Goal: Complete application form: Complete application form

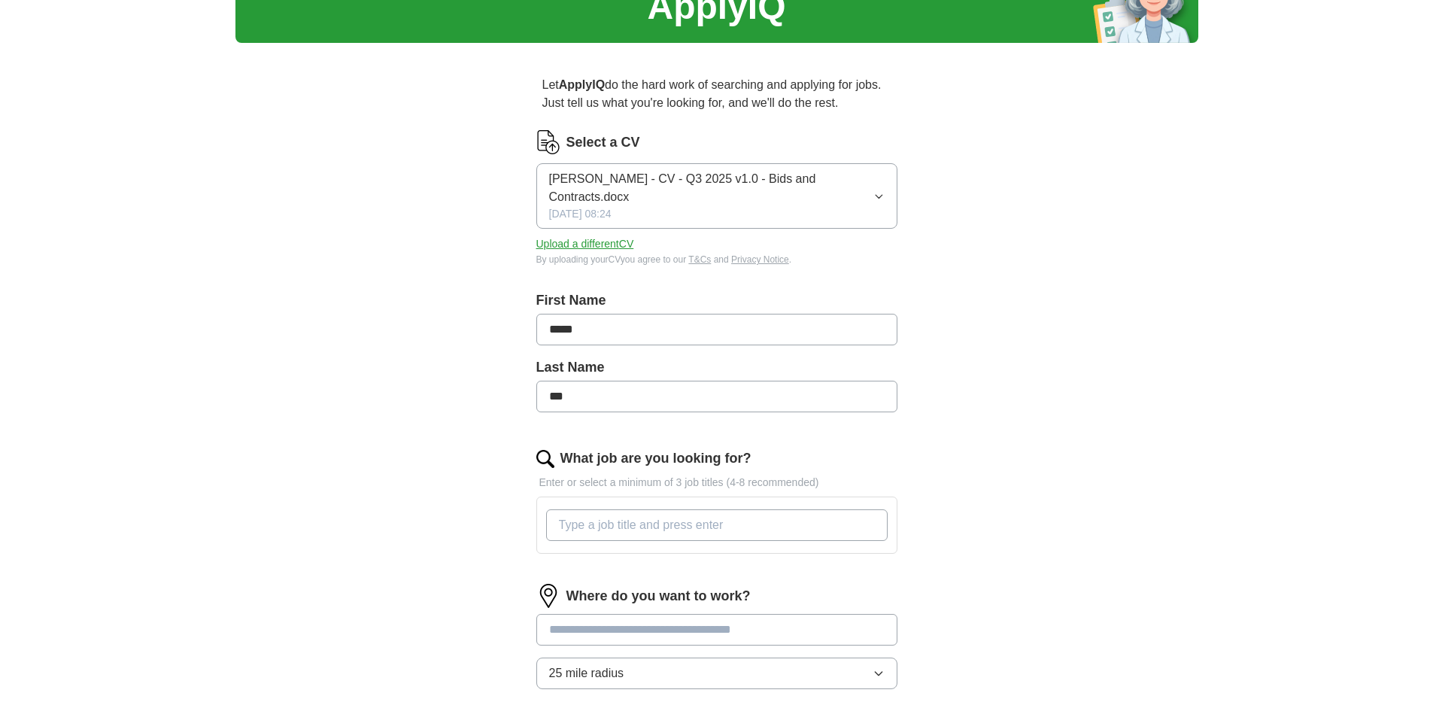
click at [625, 513] on input "What job are you looking for?" at bounding box center [717, 525] width 342 height 32
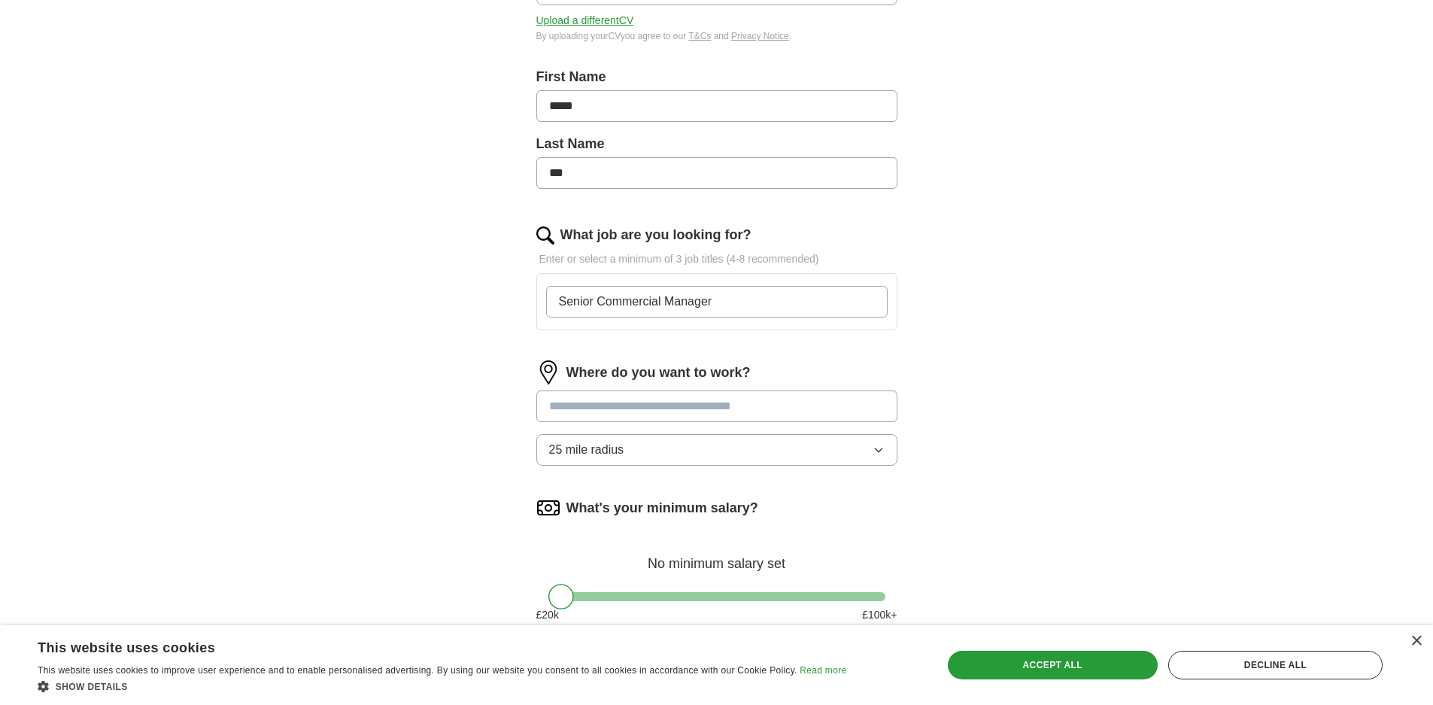
scroll to position [301, 0]
type input "Senior Commercial Manager"
click at [1239, 663] on div "Decline all" at bounding box center [1276, 665] width 214 height 29
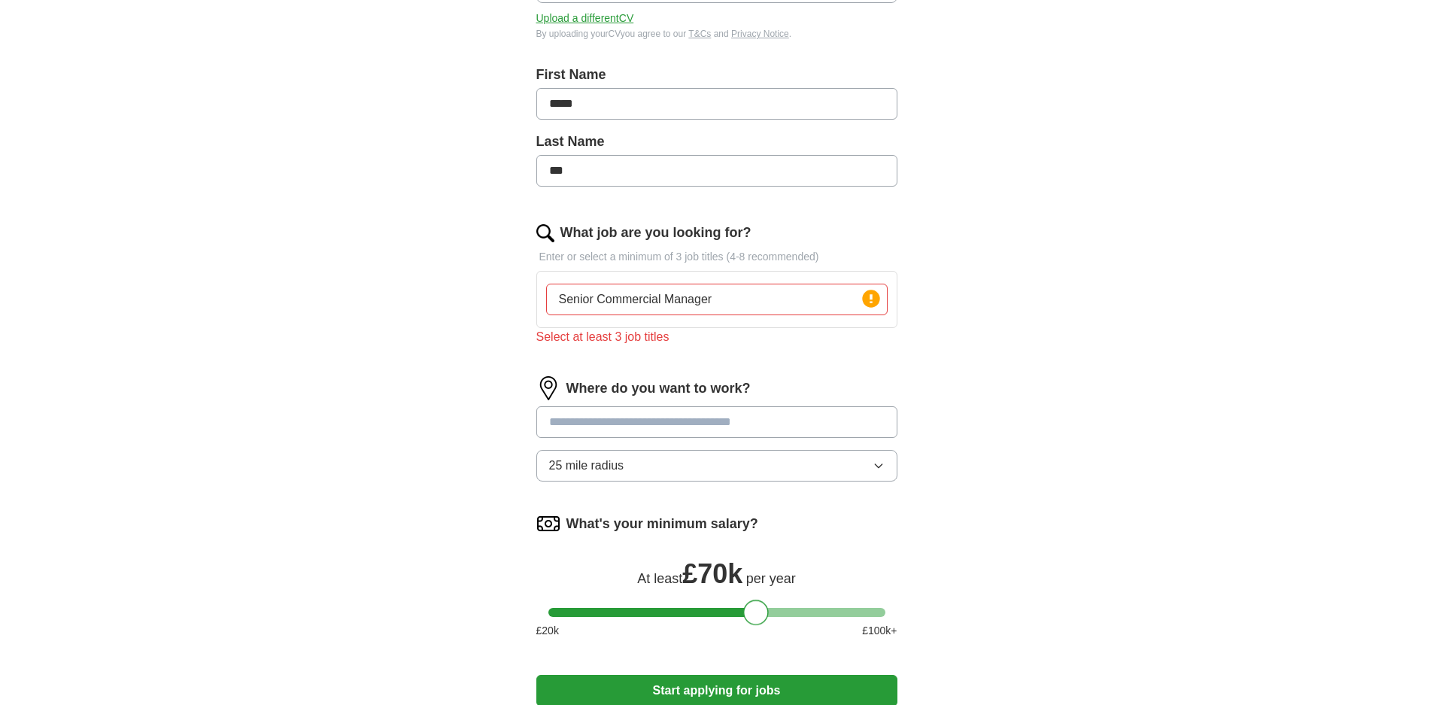
drag, startPoint x: 563, startPoint y: 589, endPoint x: 757, endPoint y: 630, distance: 198.3
click at [757, 630] on div "What's your minimum salary? At least £ 70k per year £ 20 k £ 100 k+" at bounding box center [716, 581] width 361 height 139
click at [637, 407] on input "text" at bounding box center [716, 422] width 361 height 32
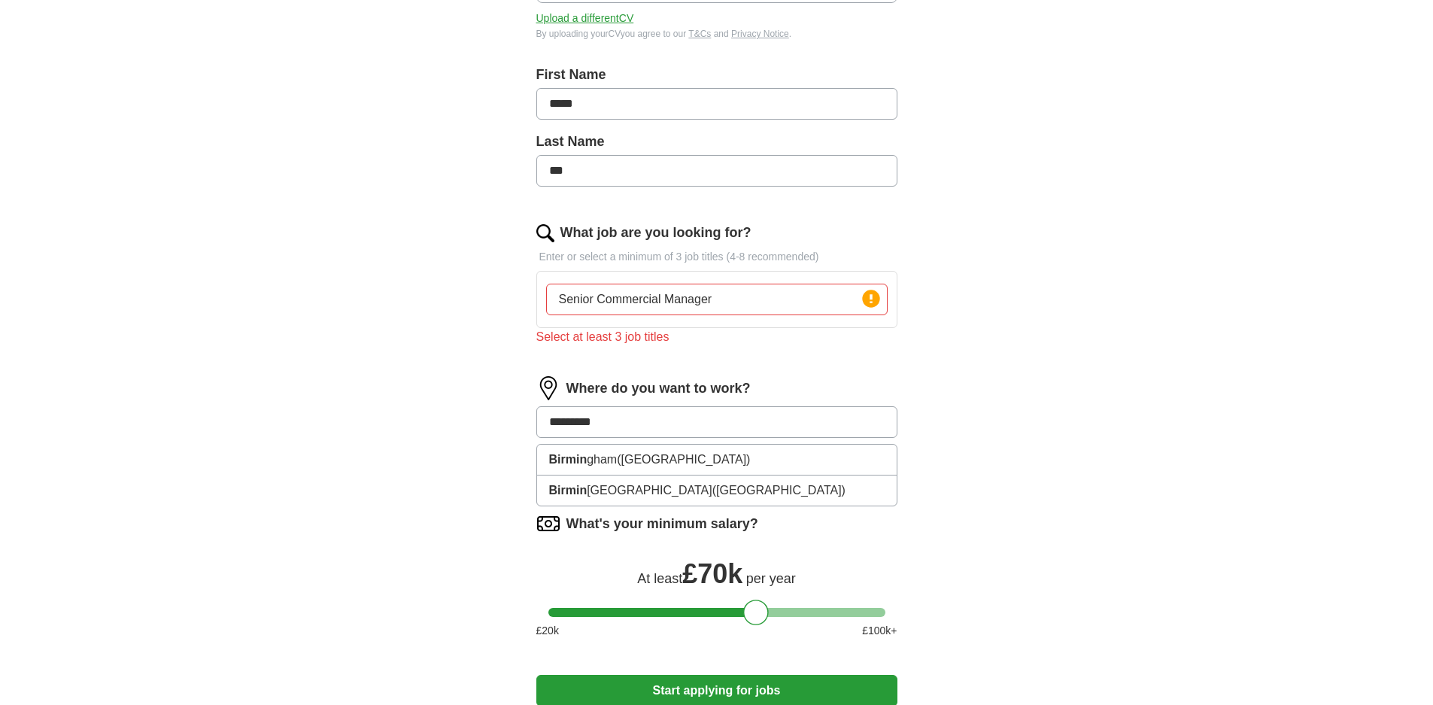
type input "**********"
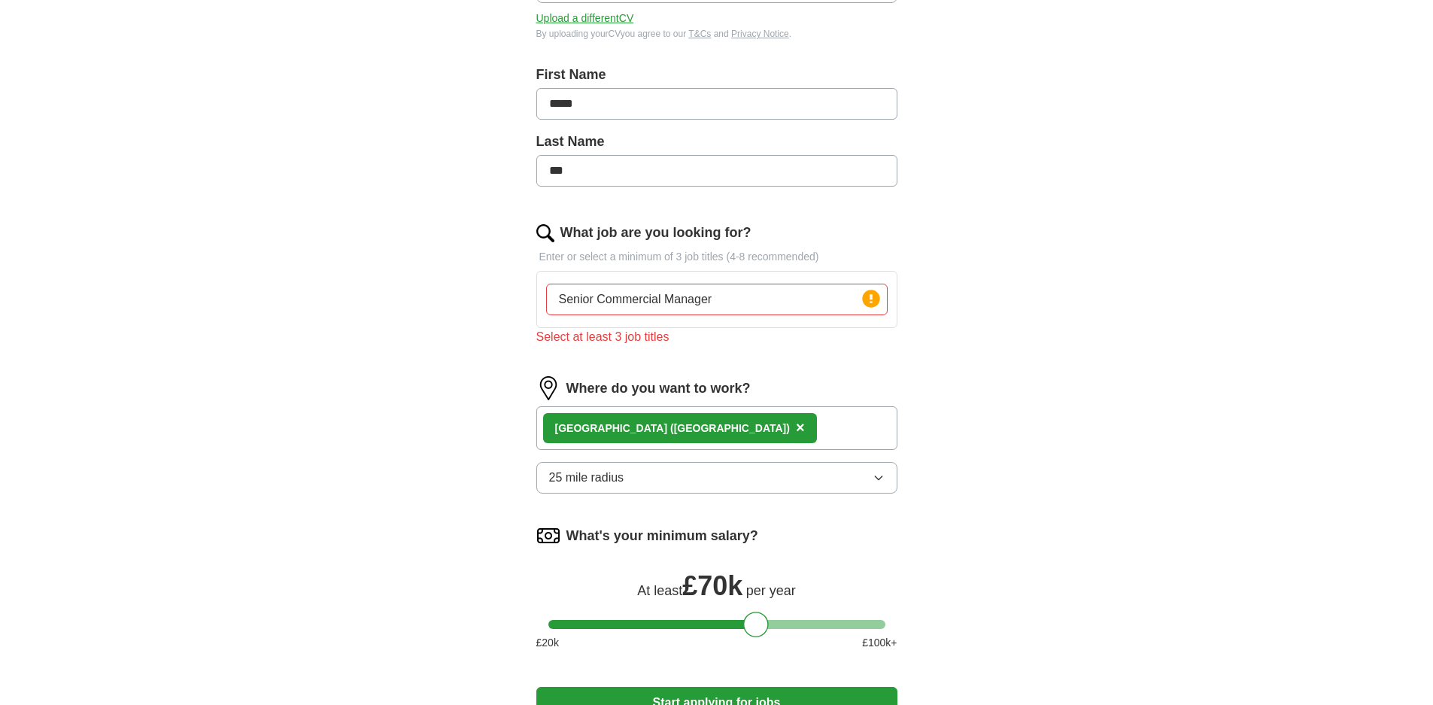
click at [879, 472] on icon "button" at bounding box center [879, 478] width 12 height 12
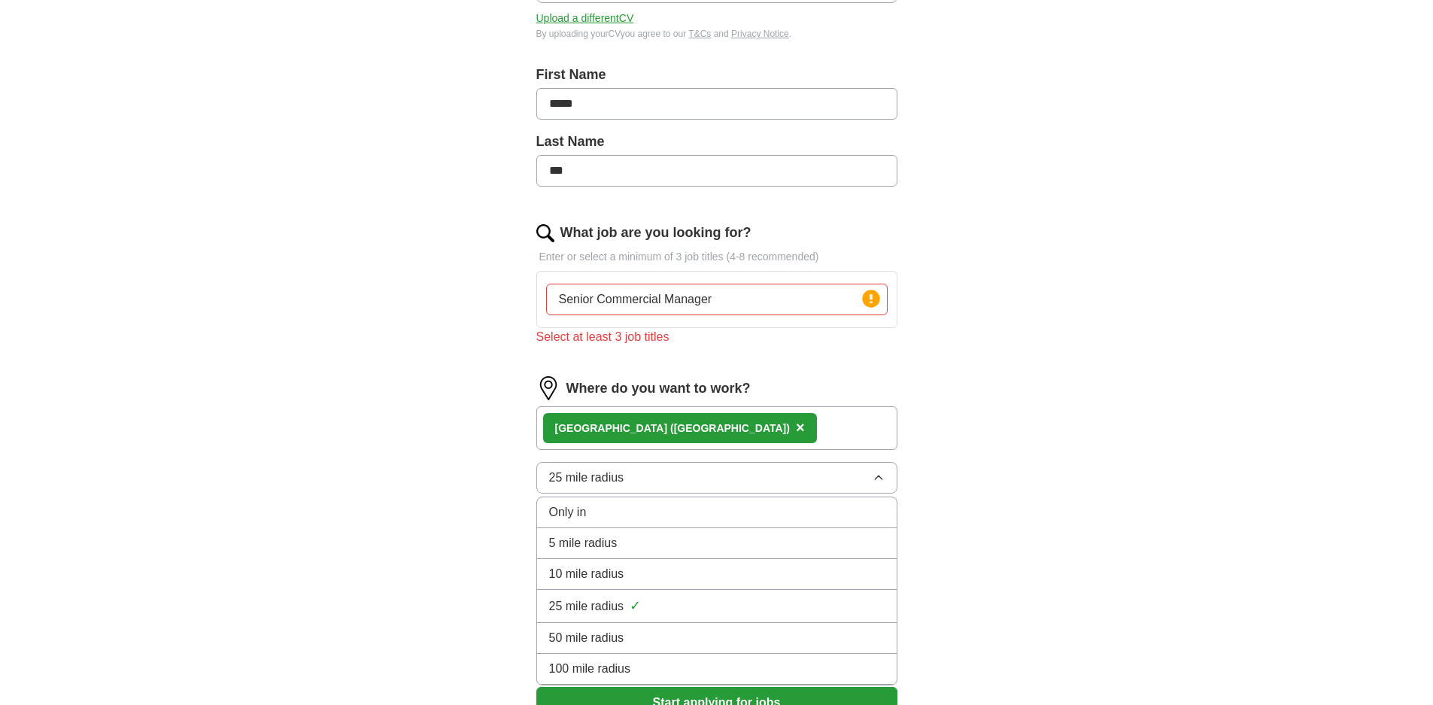
click at [849, 596] on div "25 mile radius ✓" at bounding box center [717, 606] width 336 height 20
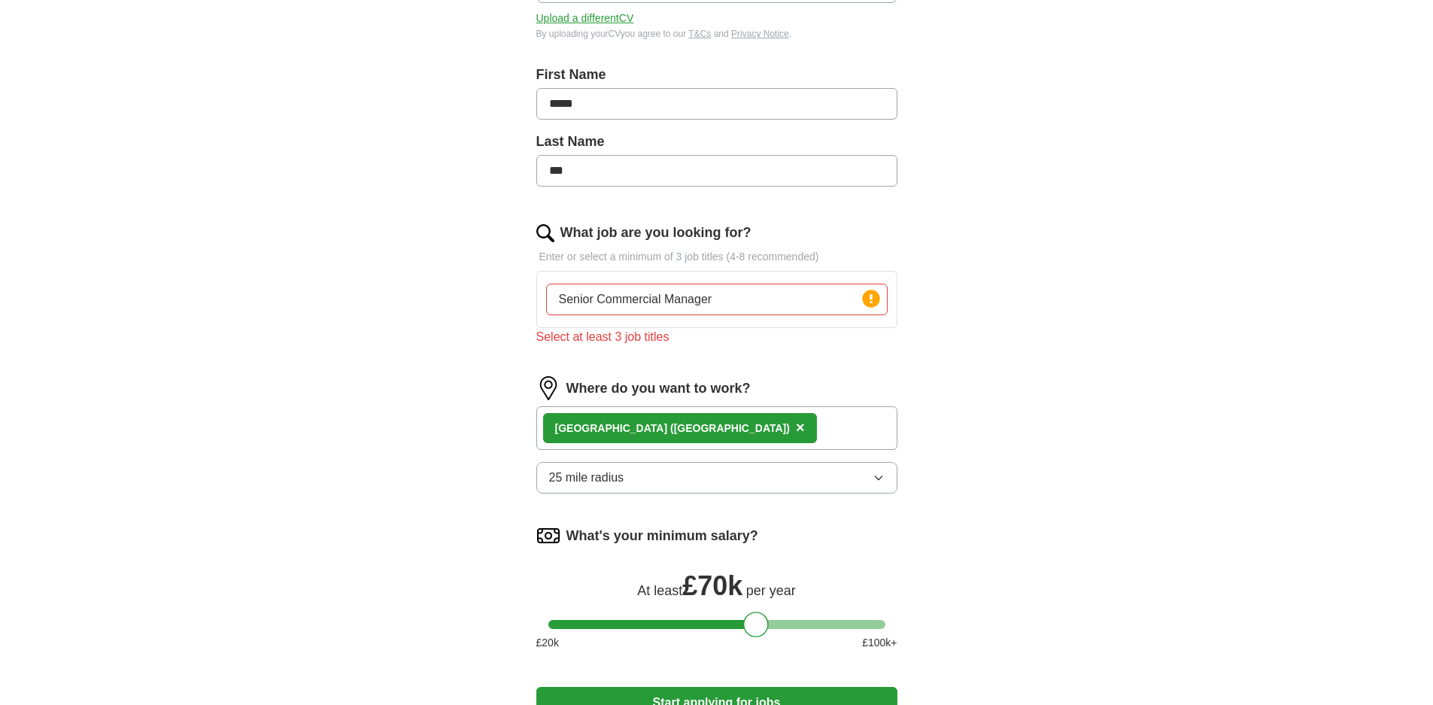
click at [1090, 474] on div "ApplyIQ Let ApplyIQ do the hard work of searching and applying for jobs. Just t…" at bounding box center [717, 252] width 963 height 1014
click at [763, 284] on input "Senior Commercial Manager" at bounding box center [717, 300] width 342 height 32
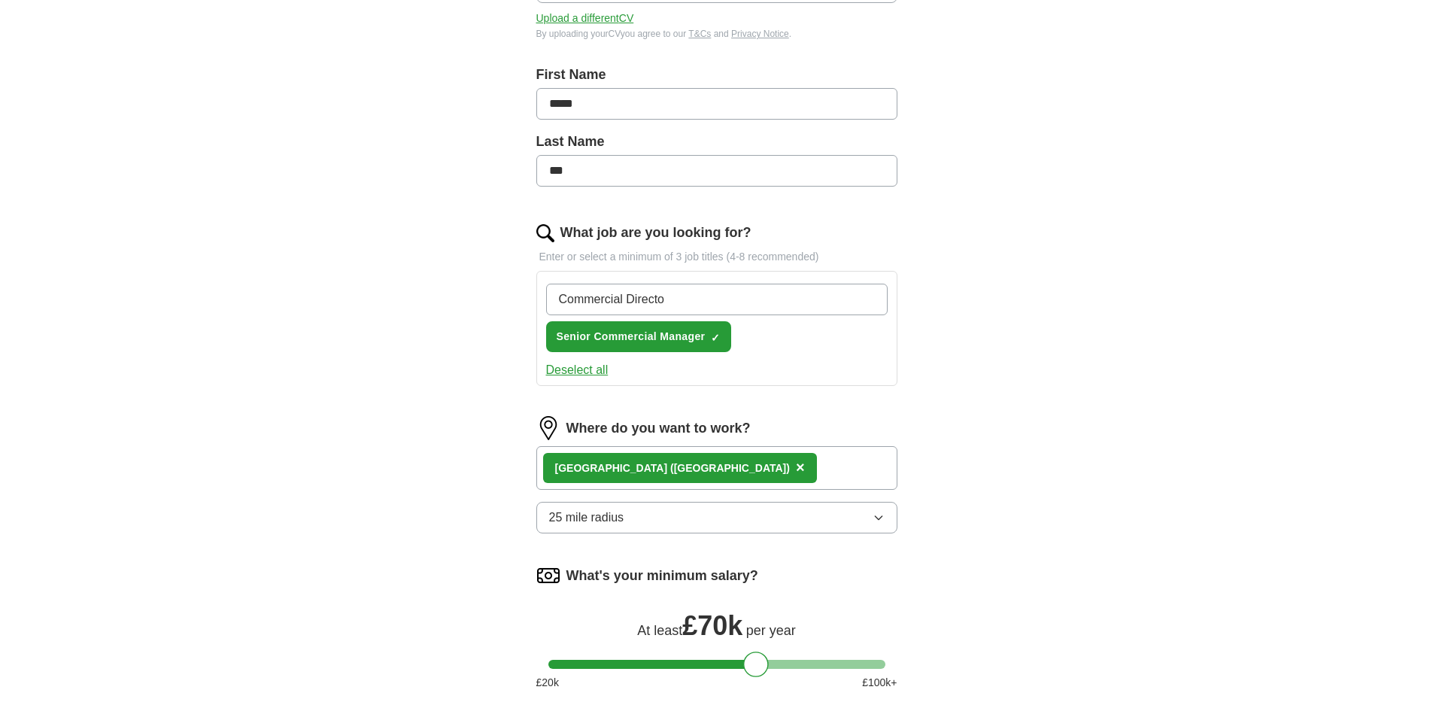
type input "Commercial Director"
type input "Head of Commercial"
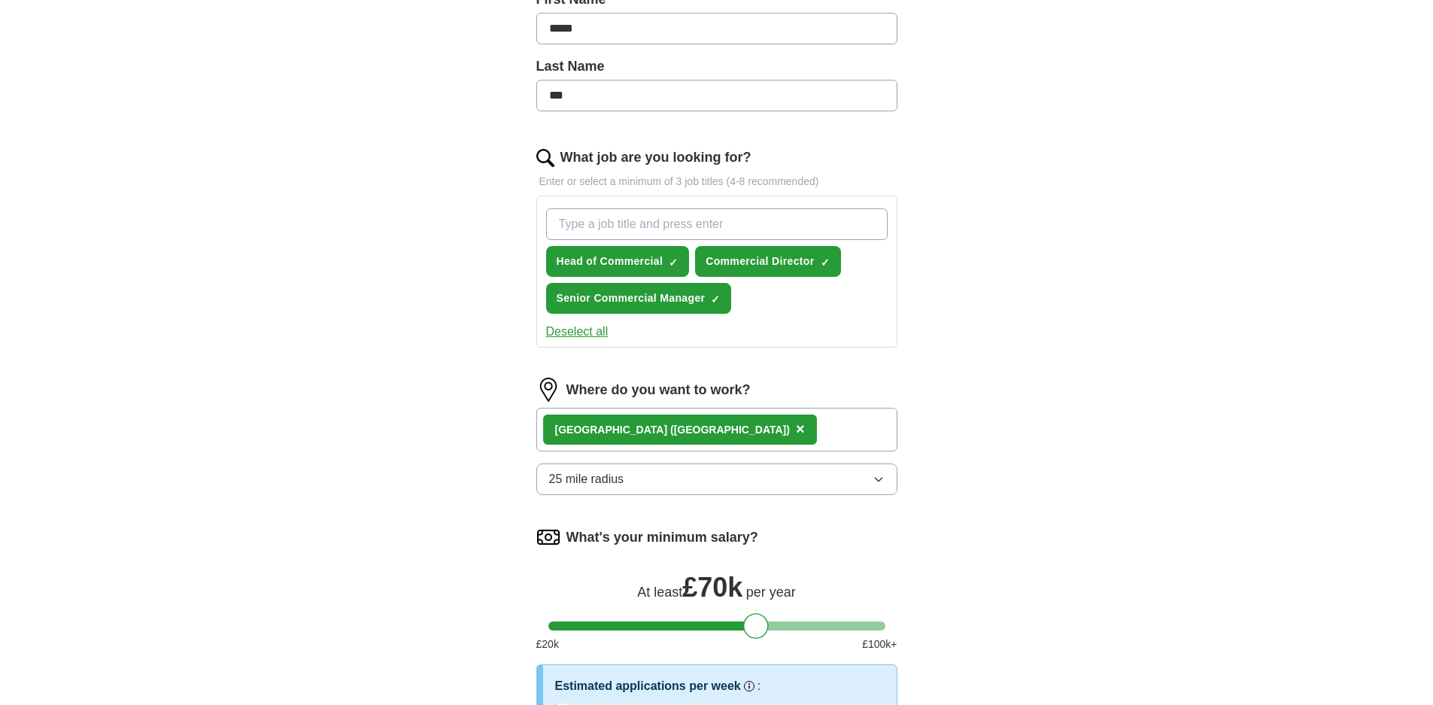
scroll to position [451, 0]
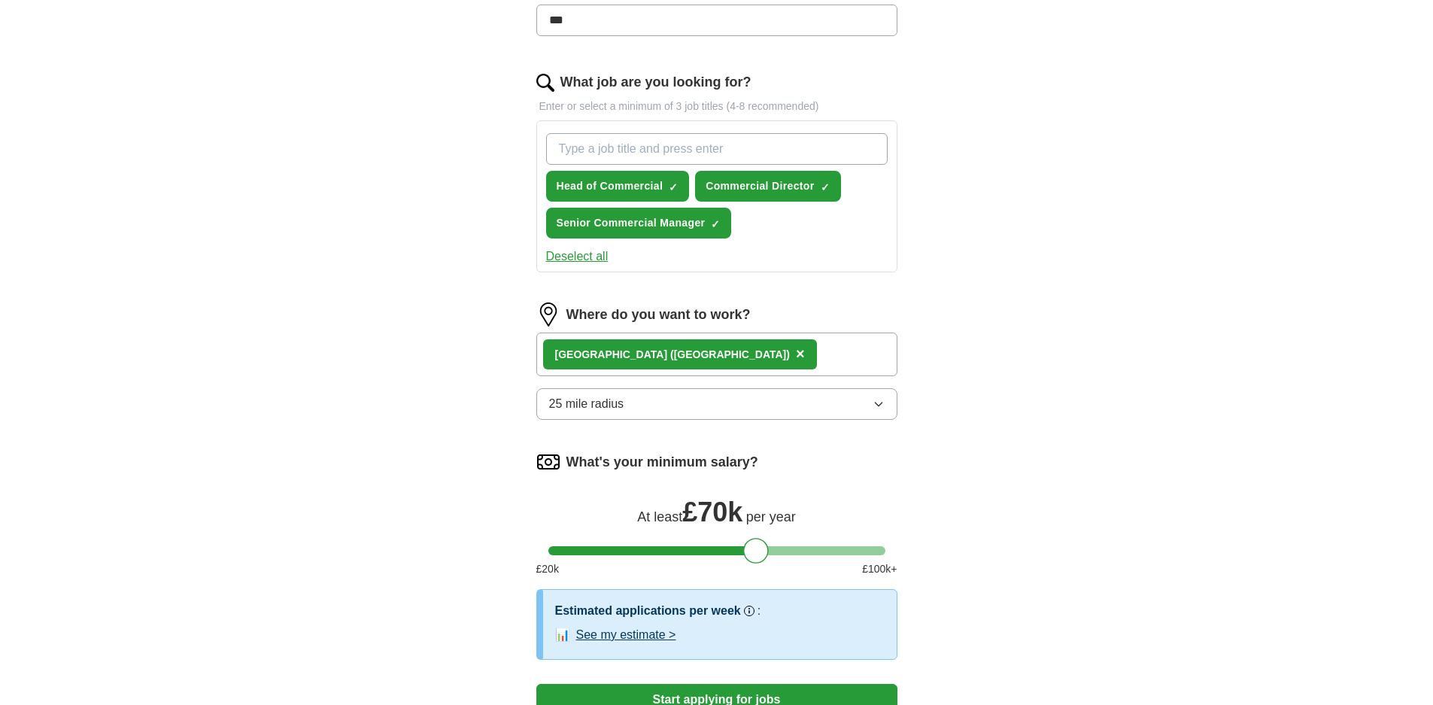
click at [878, 398] on icon "button" at bounding box center [879, 404] width 12 height 12
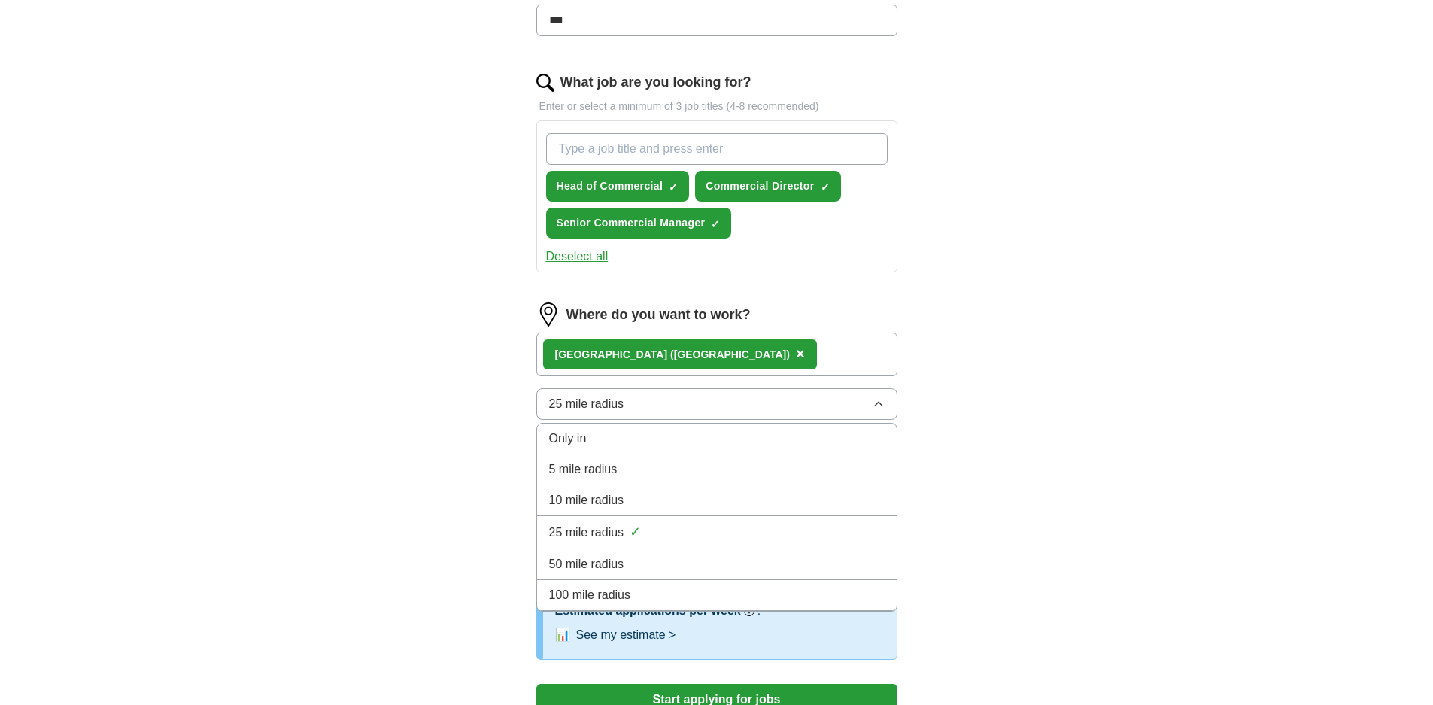
click at [624, 586] on span "100 mile radius" at bounding box center [590, 595] width 82 height 18
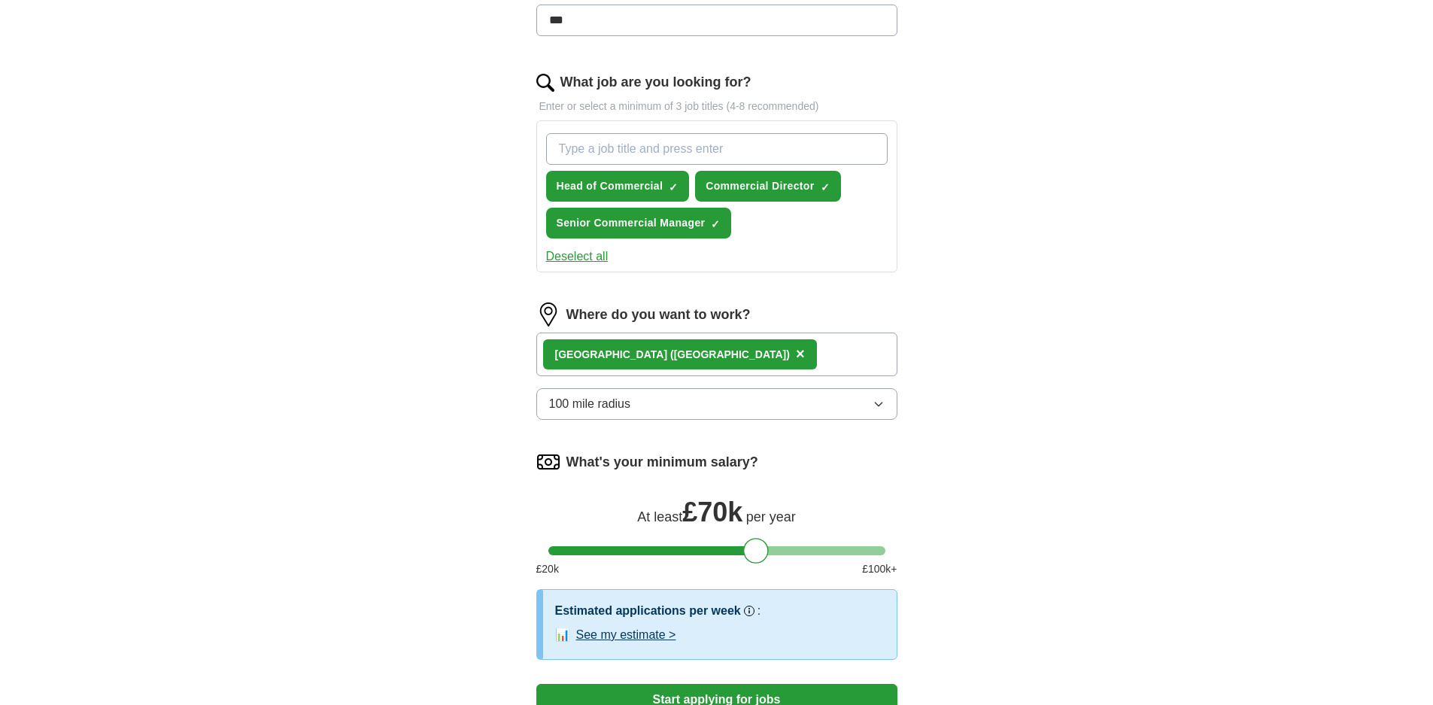
click at [1108, 395] on div "ApplyIQ Let ApplyIQ do the hard work of searching and applying for jobs. Just t…" at bounding box center [717, 175] width 963 height 1162
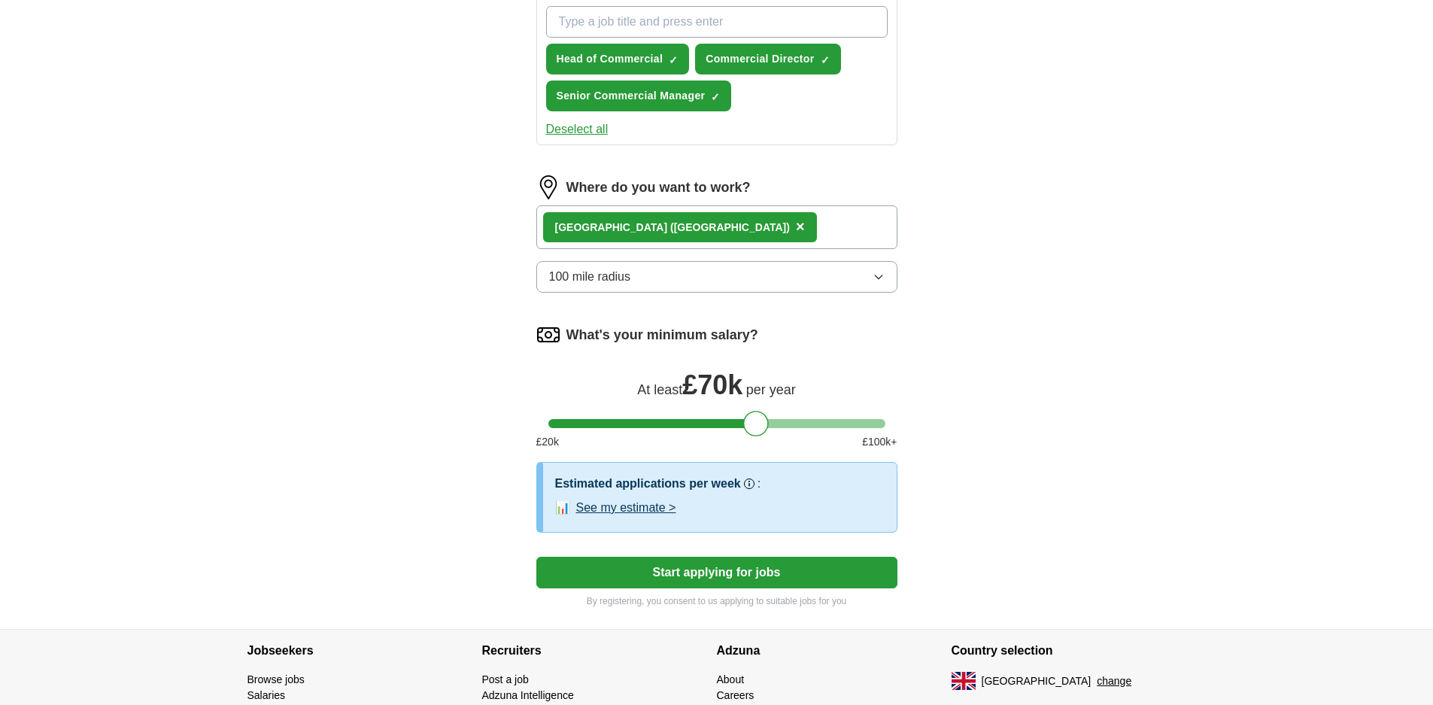
scroll to position [602, 0]
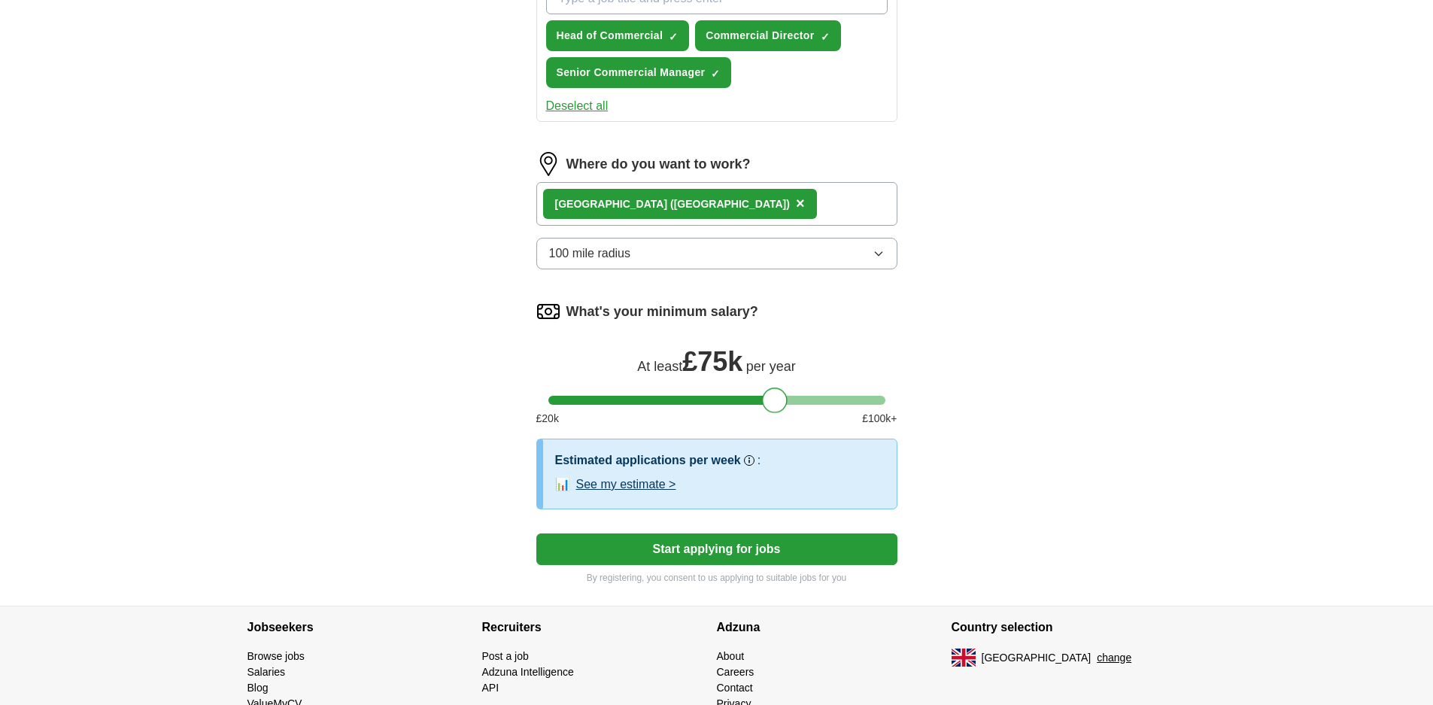
drag, startPoint x: 758, startPoint y: 383, endPoint x: 779, endPoint y: 418, distance: 40.8
click at [779, 418] on form "Select a CV Suman Roy - CV - Q3 2025 v1.0 - Bids and Contracts.docx 07/08/2025,…" at bounding box center [716, 93] width 361 height 981
click at [993, 440] on div "ApplyIQ Let ApplyIQ do the hard work of searching and applying for jobs. Just t…" at bounding box center [717, 25] width 963 height 1162
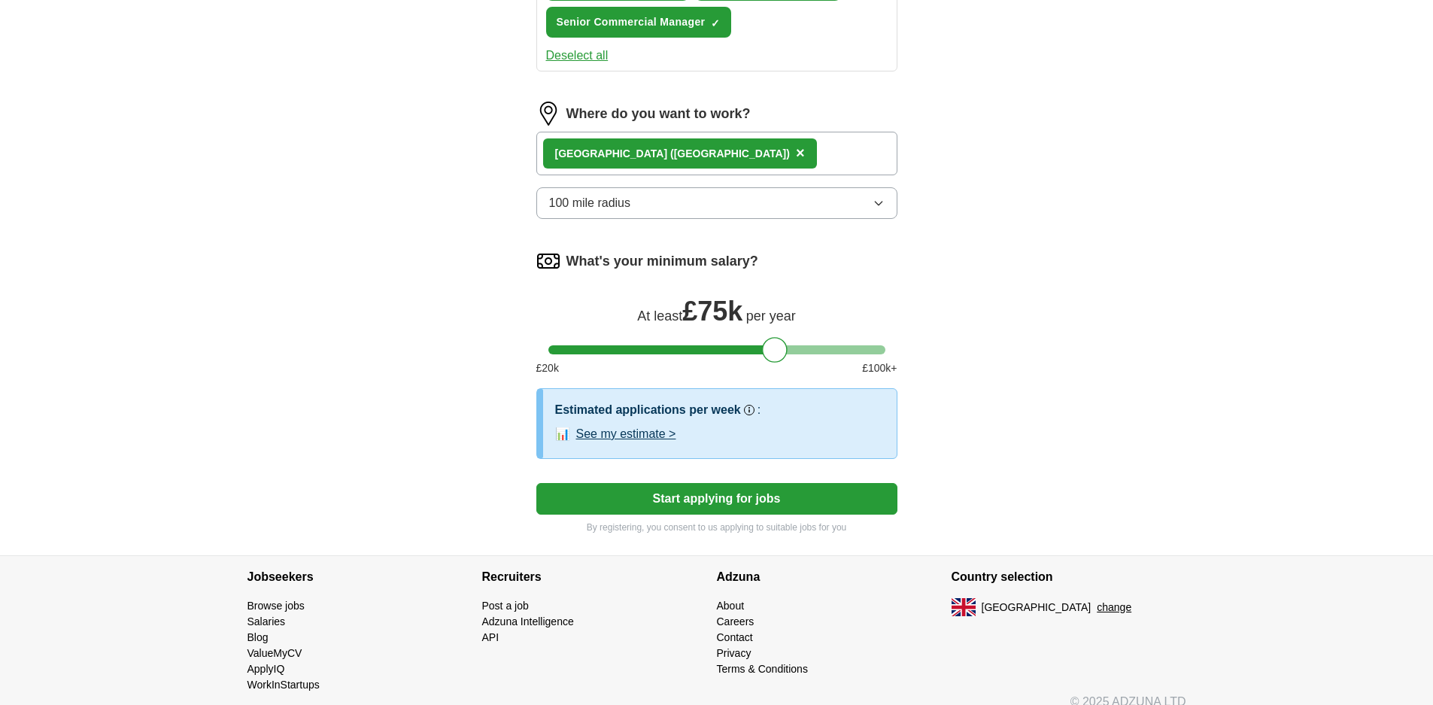
click at [659, 425] on button "See my estimate >" at bounding box center [626, 434] width 100 height 18
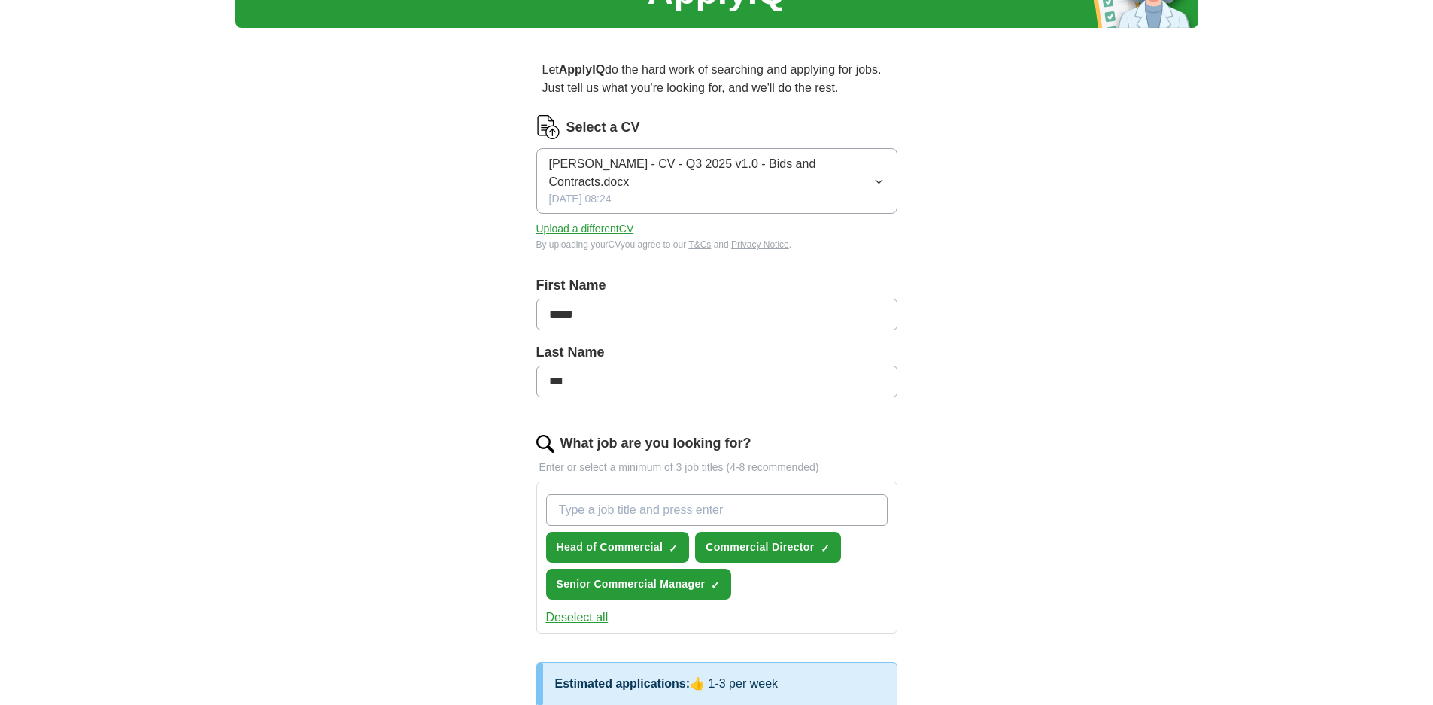
scroll to position [75, 0]
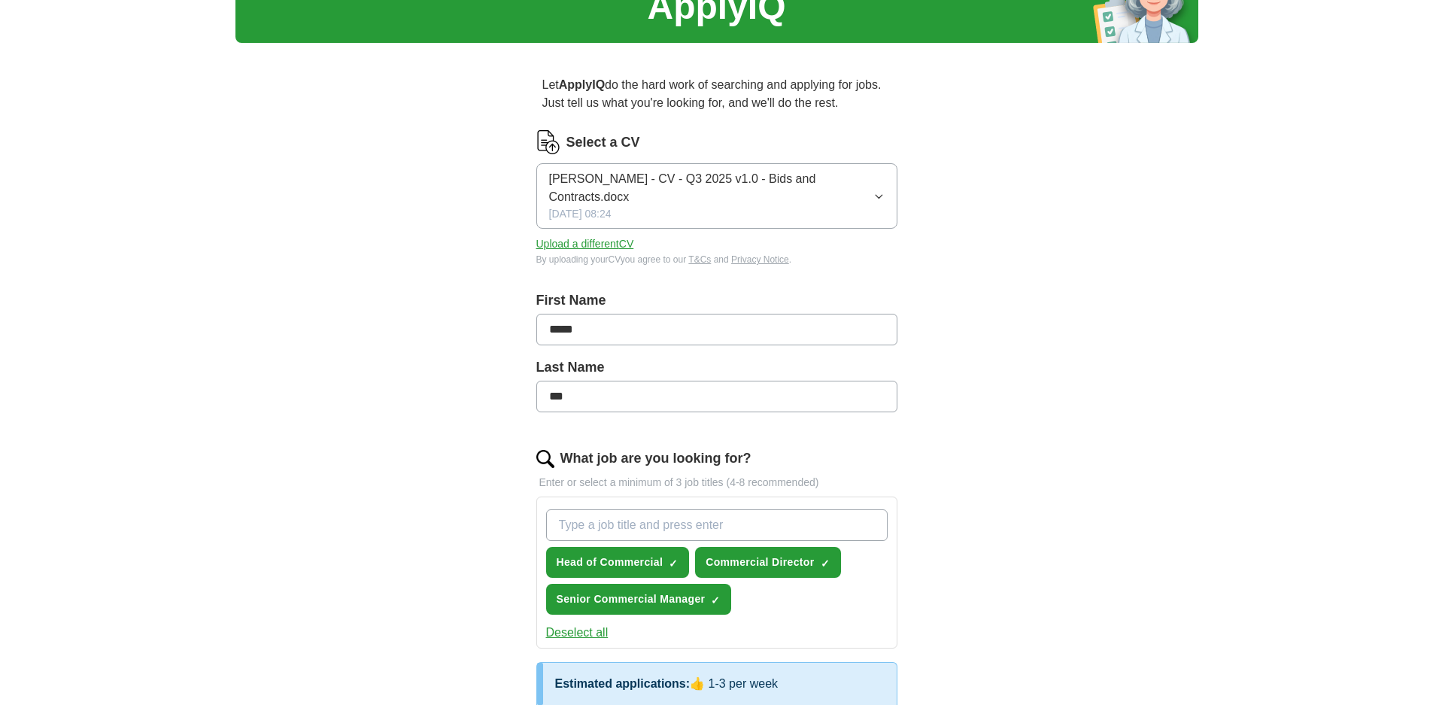
click at [622, 236] on button "Upload a different CV" at bounding box center [585, 244] width 98 height 16
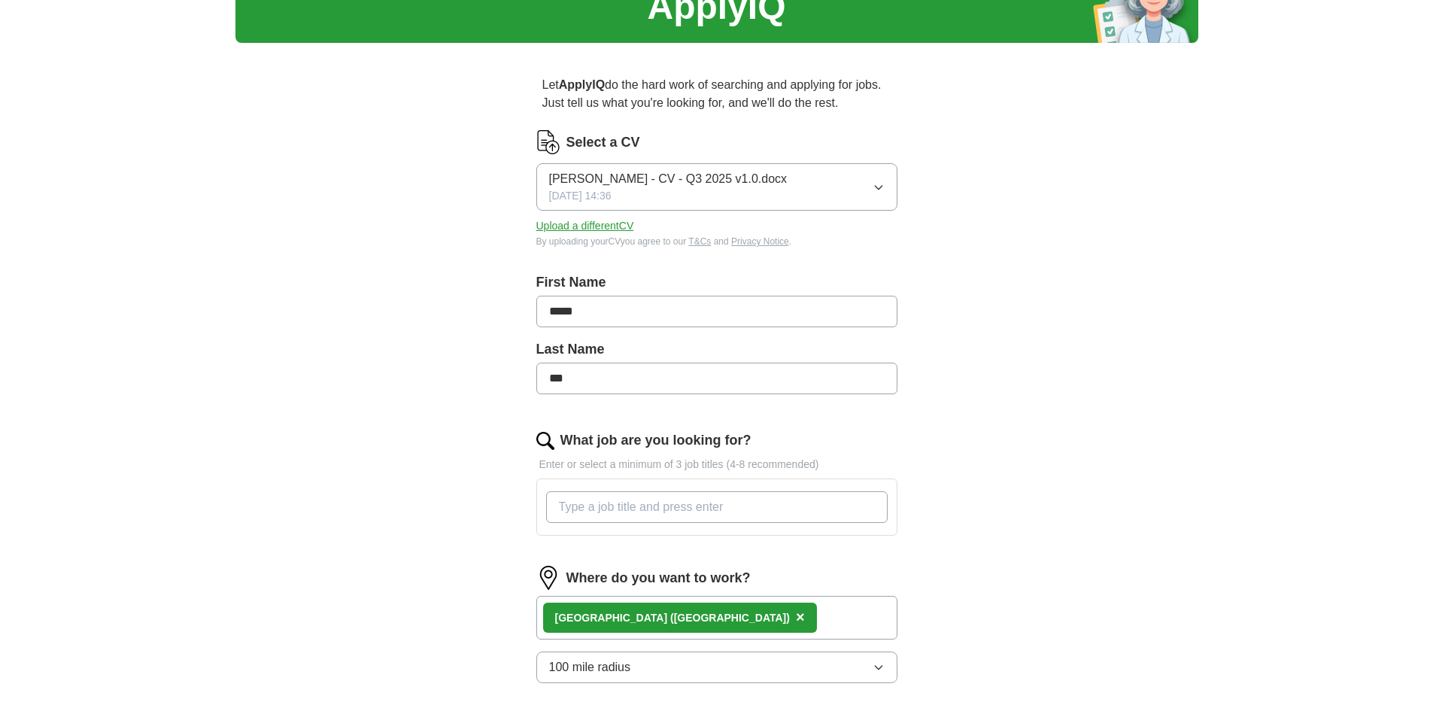
click at [825, 497] on input "What job are you looking for?" at bounding box center [717, 507] width 342 height 32
type input "Commercial Director"
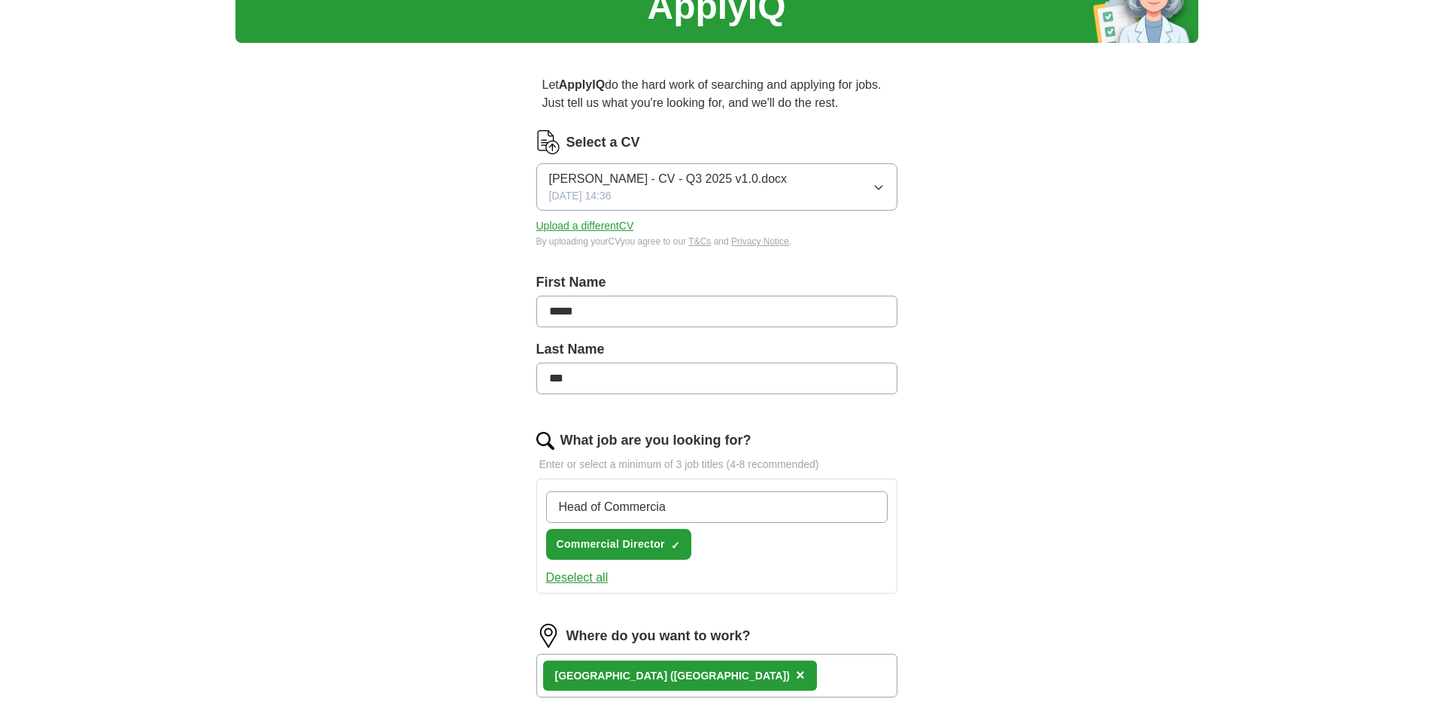
type input "Head of Commercial"
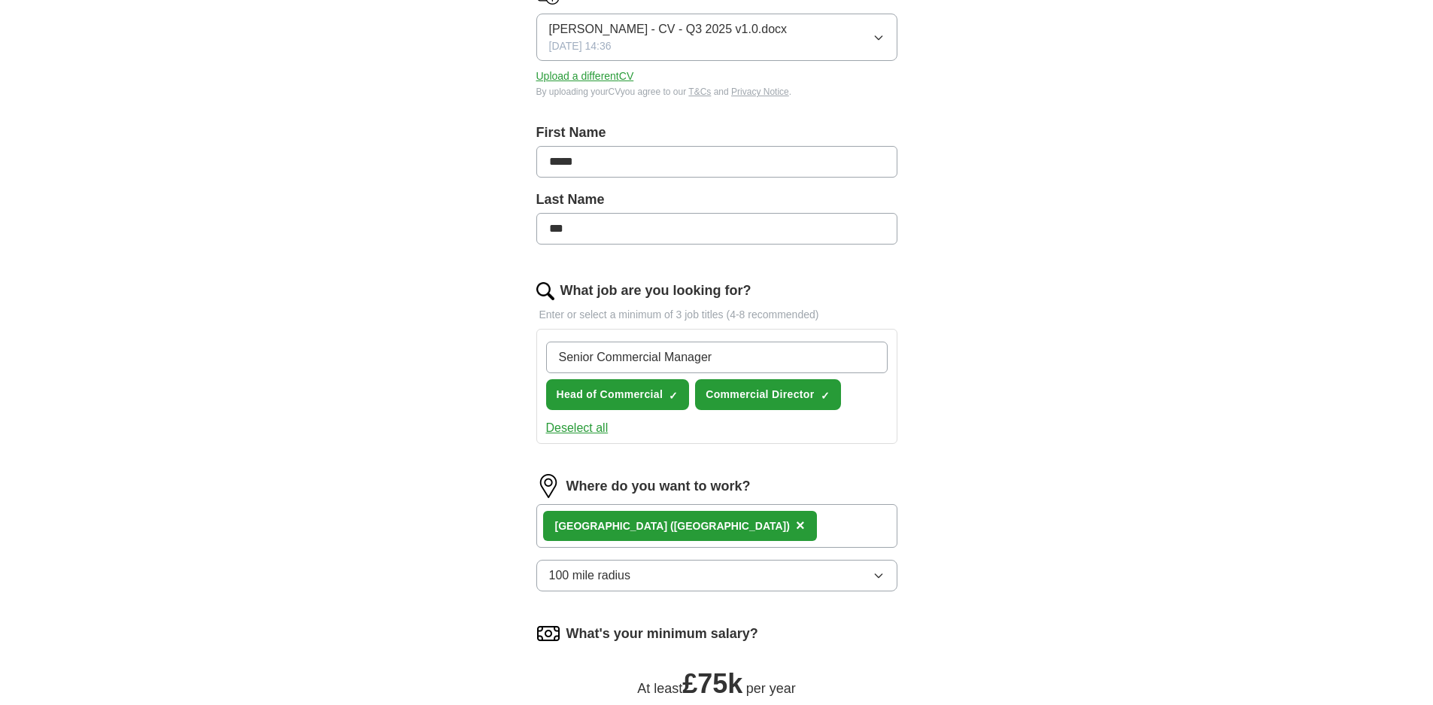
scroll to position [545, 0]
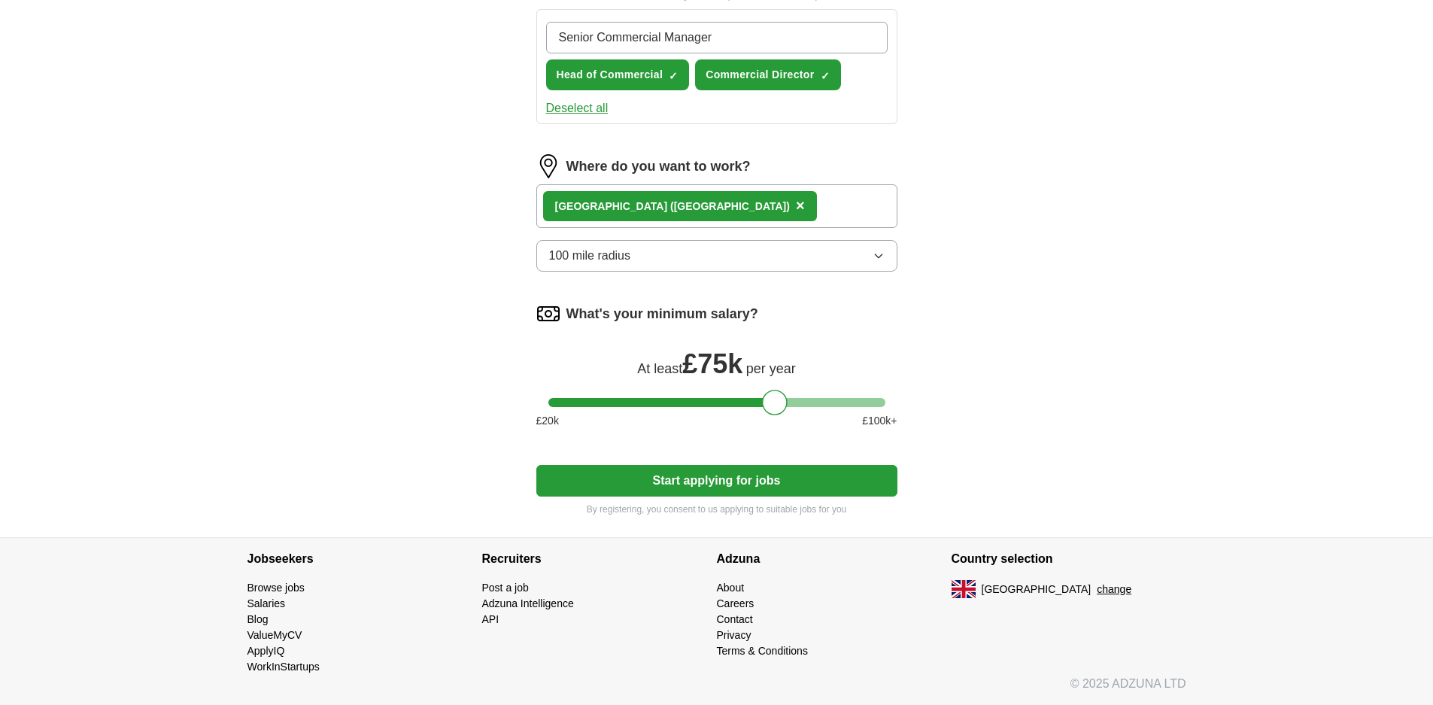
type input "Senior Commercial Manager"
click at [725, 476] on form "Select a CV Suman Roy - CV - Q3 2025 v1.0.docx 11/08/2025, 14:36 Upload a diffe…" at bounding box center [716, 89] width 361 height 856
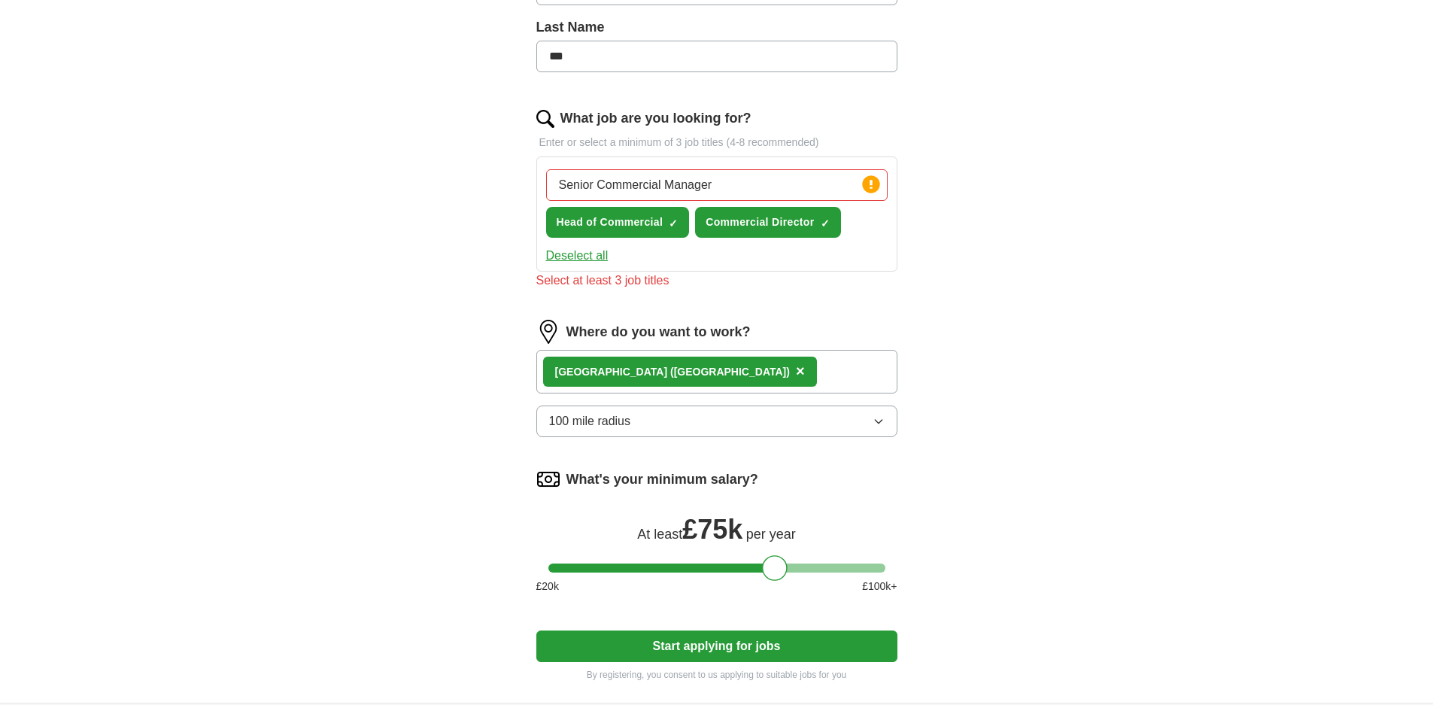
scroll to position [394, 0]
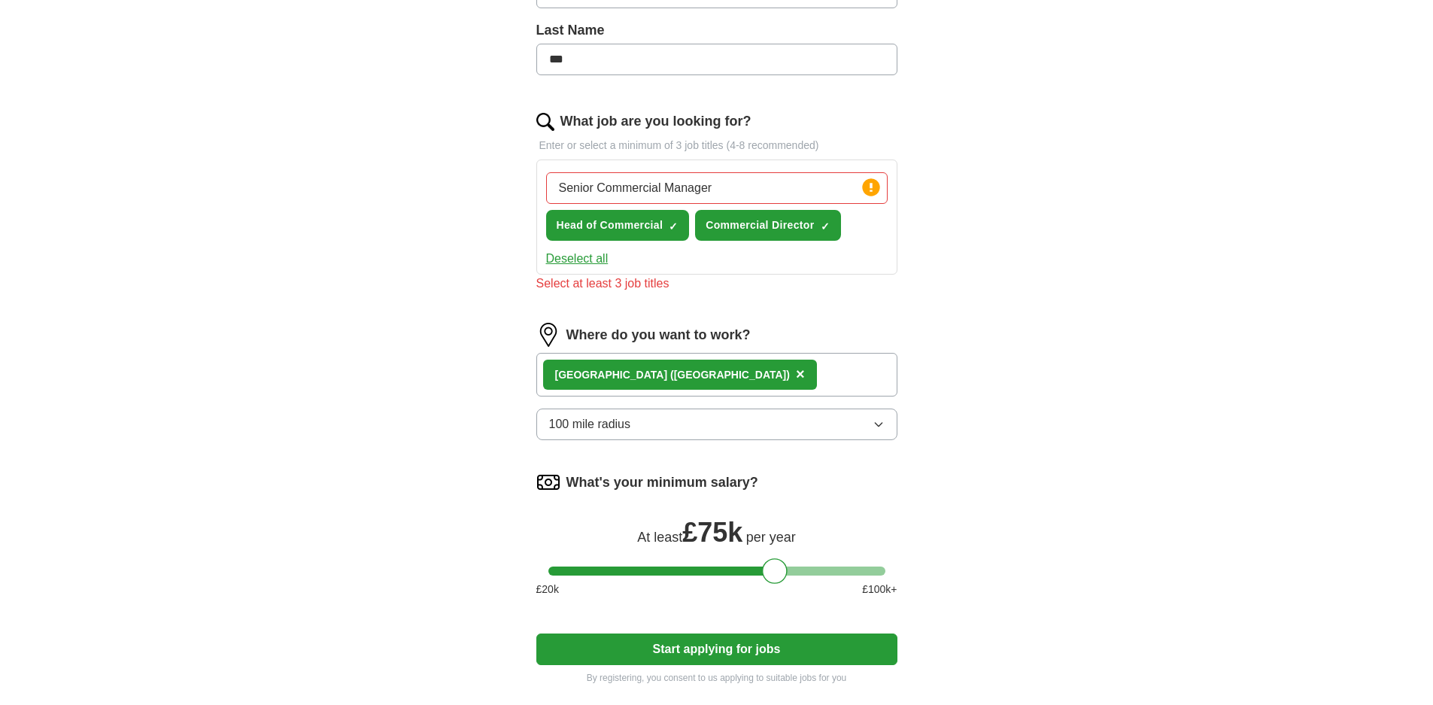
click at [786, 194] on input "Senior Commercial Manager" at bounding box center [717, 188] width 342 height 32
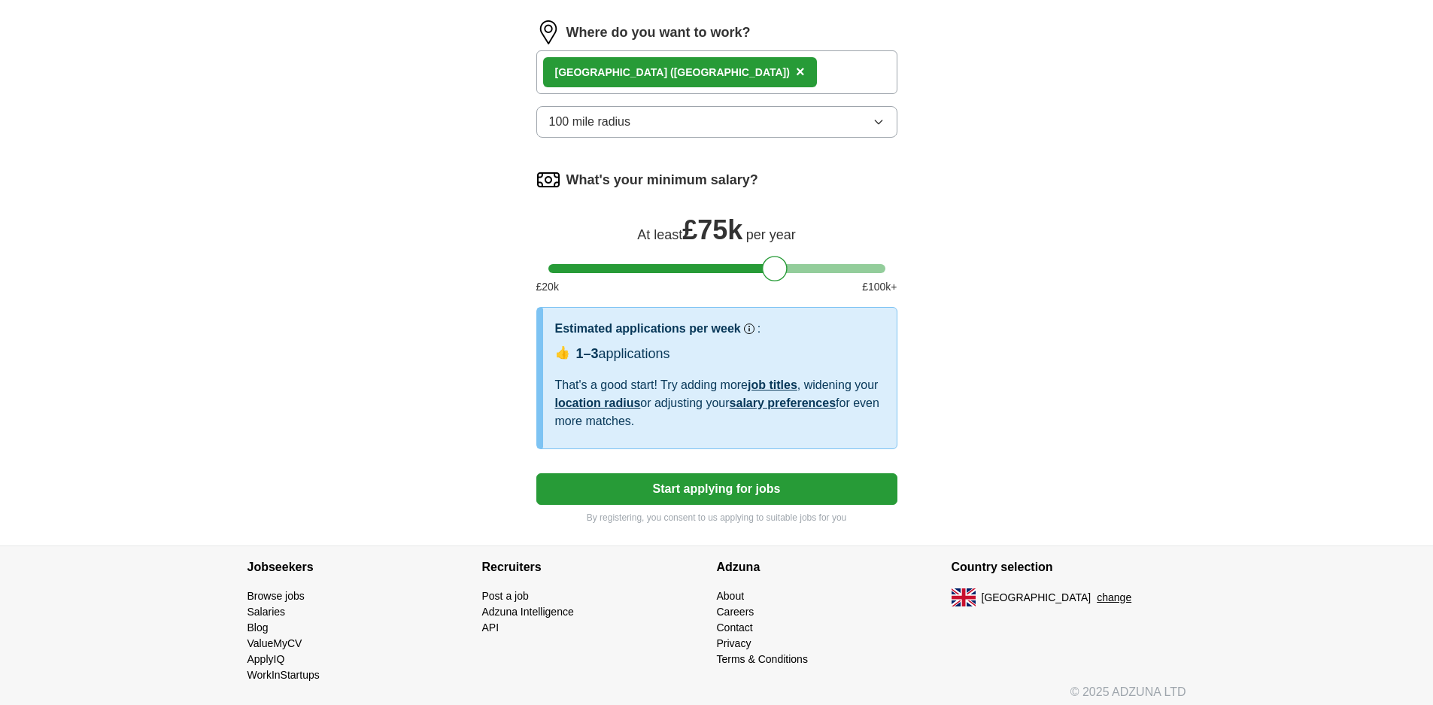
scroll to position [724, 0]
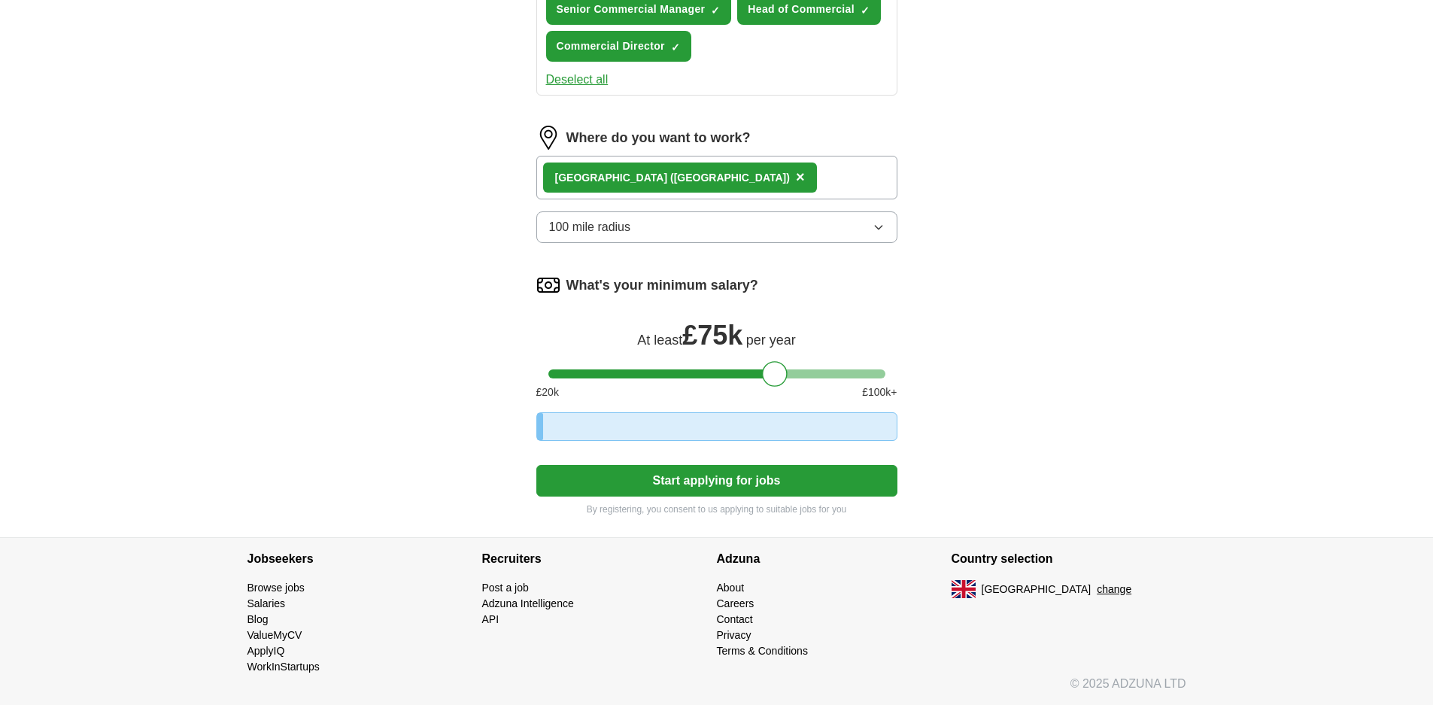
click at [719, 478] on button "Start applying for jobs" at bounding box center [716, 481] width 361 height 32
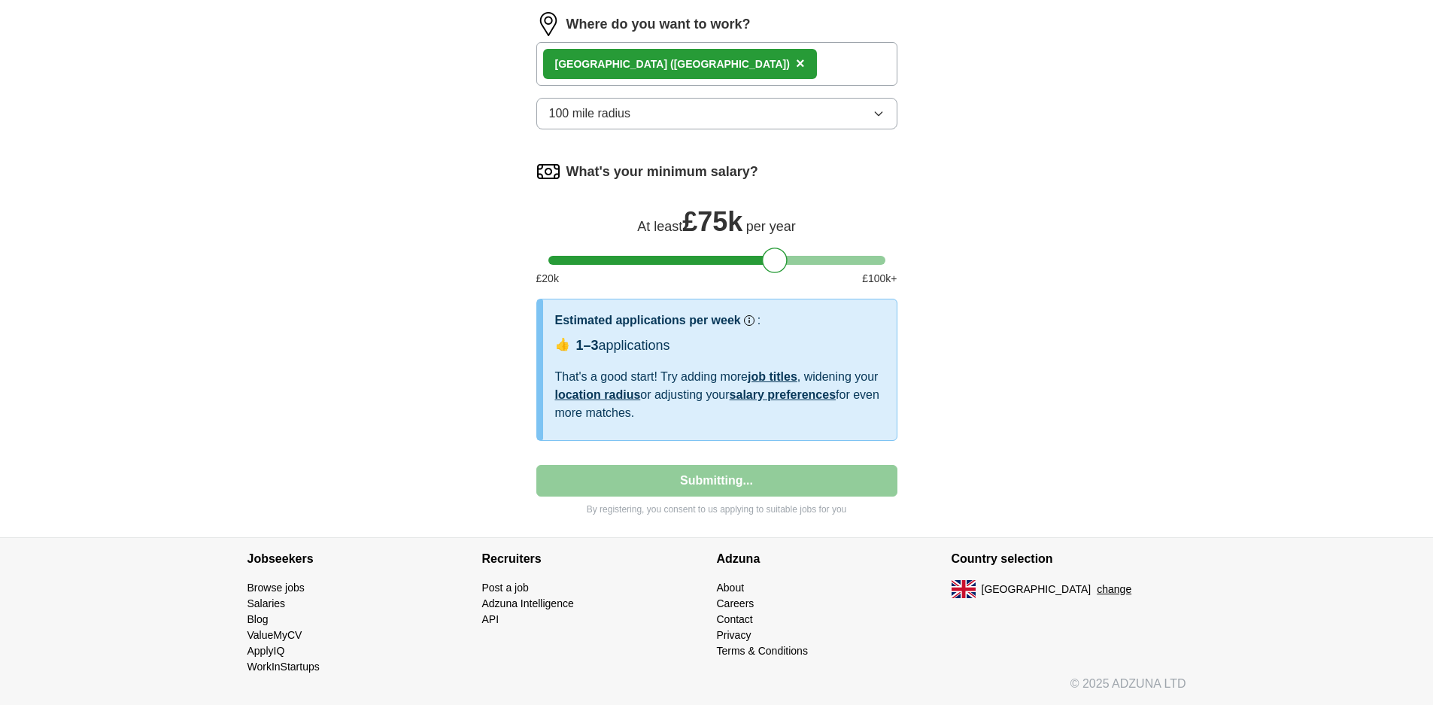
select select "**"
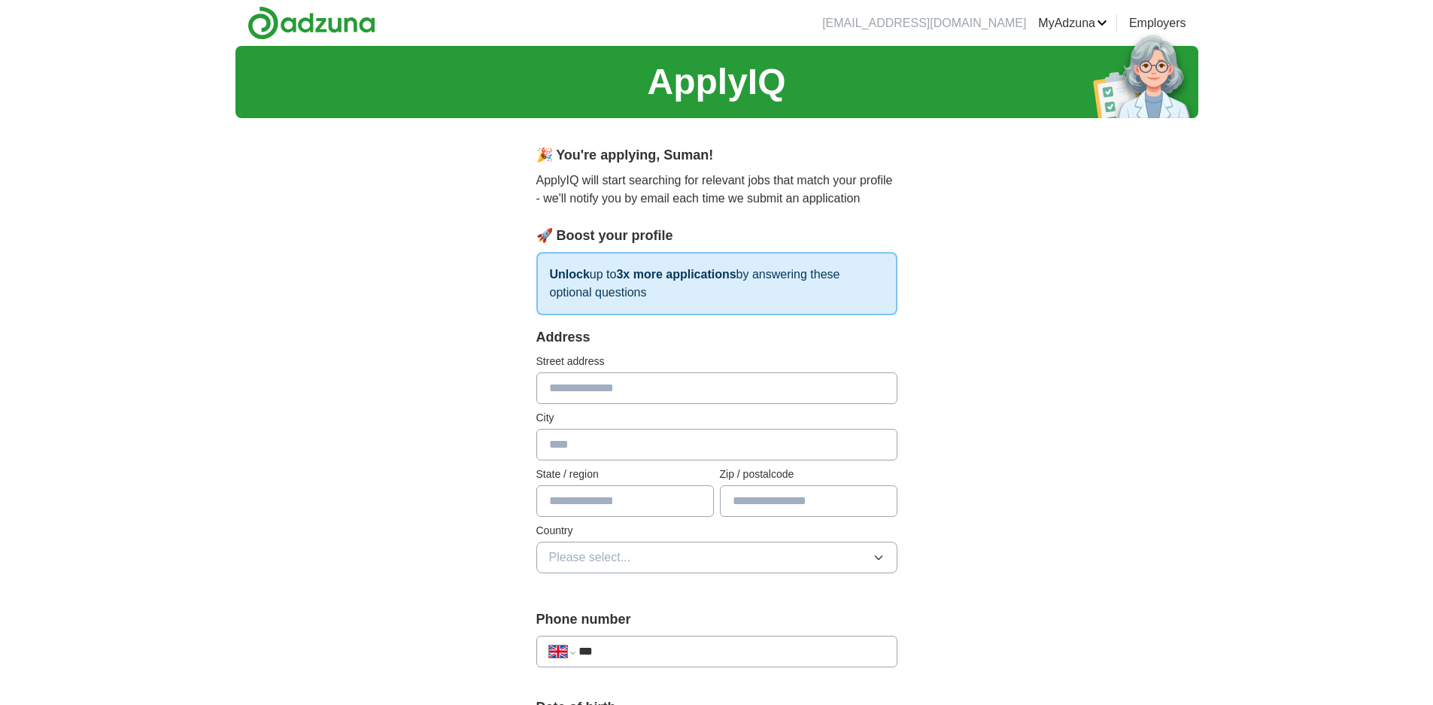
scroll to position [75, 0]
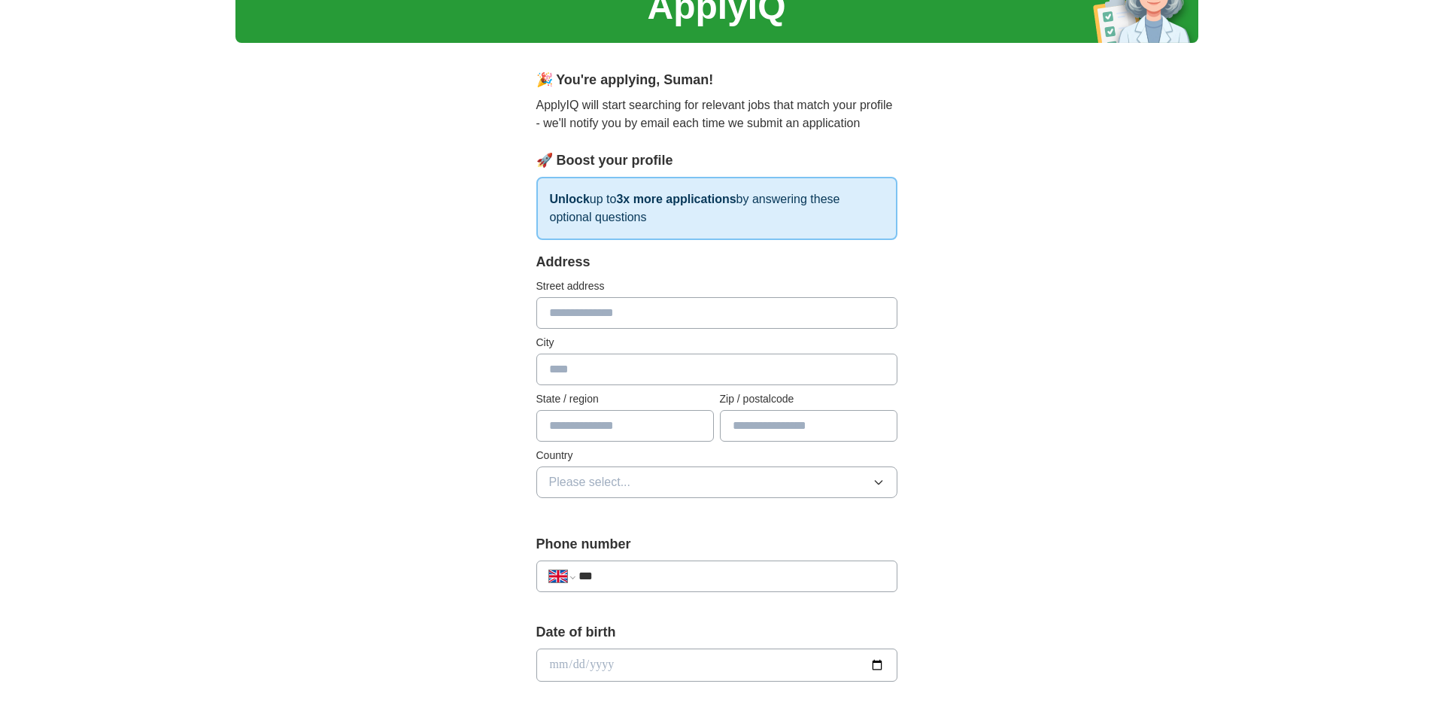
click at [780, 313] on input "text" at bounding box center [716, 313] width 361 height 32
type input "********"
type input "**********"
click at [879, 476] on icon "button" at bounding box center [879, 482] width 12 height 12
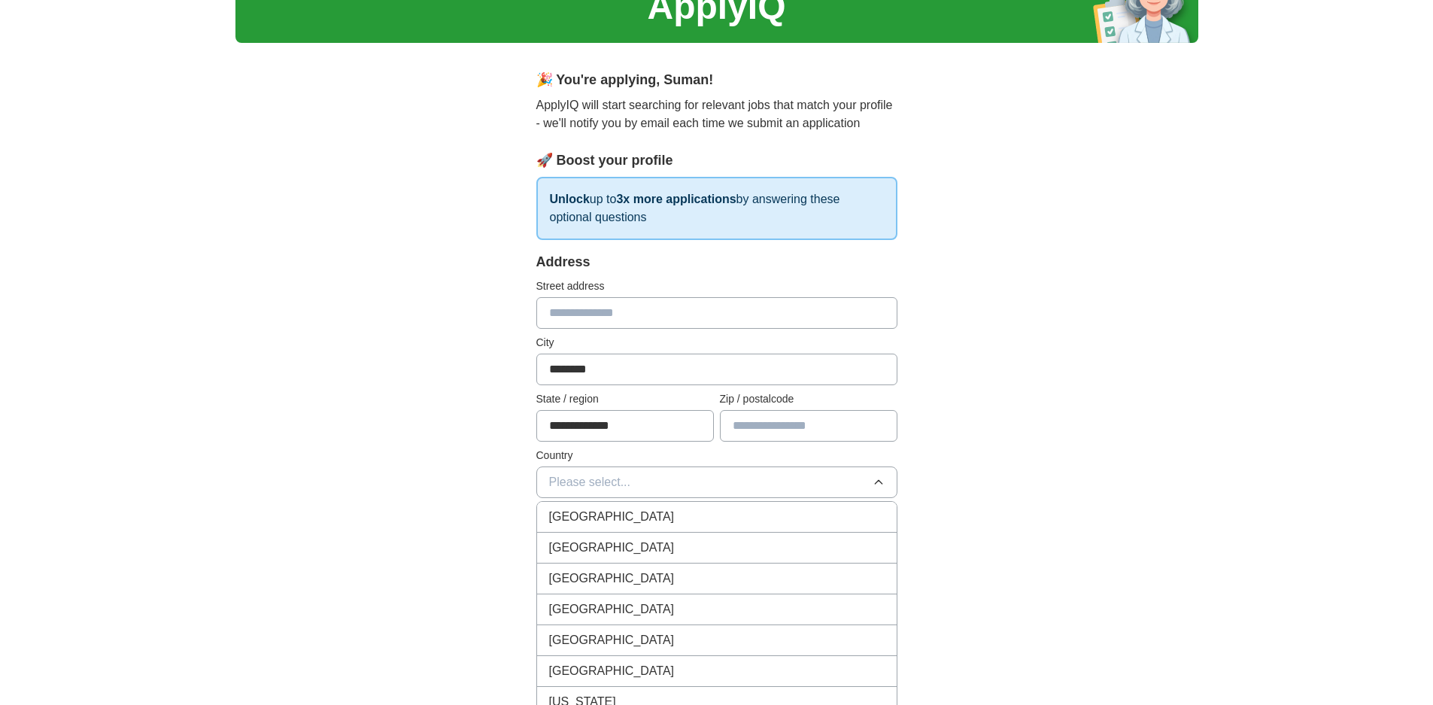
click at [686, 512] on div "[GEOGRAPHIC_DATA]" at bounding box center [717, 517] width 336 height 18
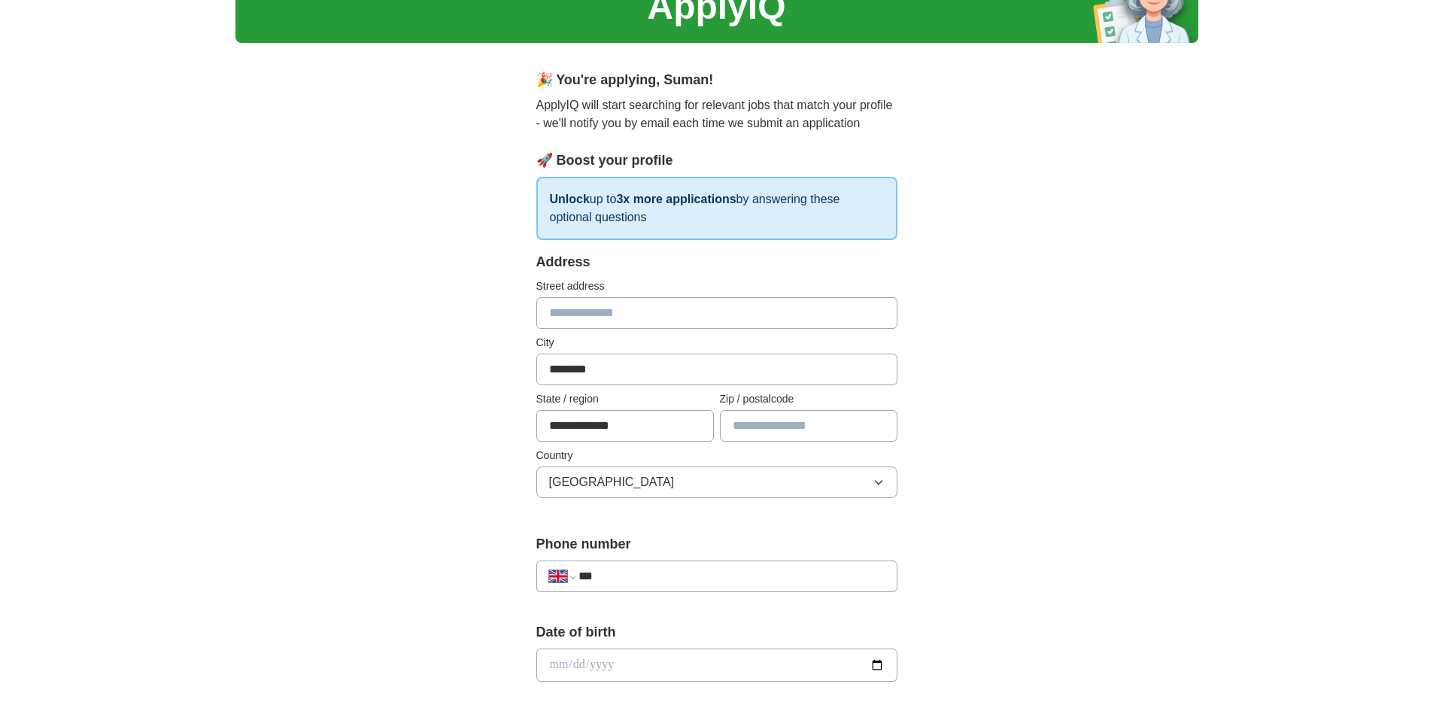
click at [1195, 458] on div "**********" at bounding box center [717, 646] width 963 height 1350
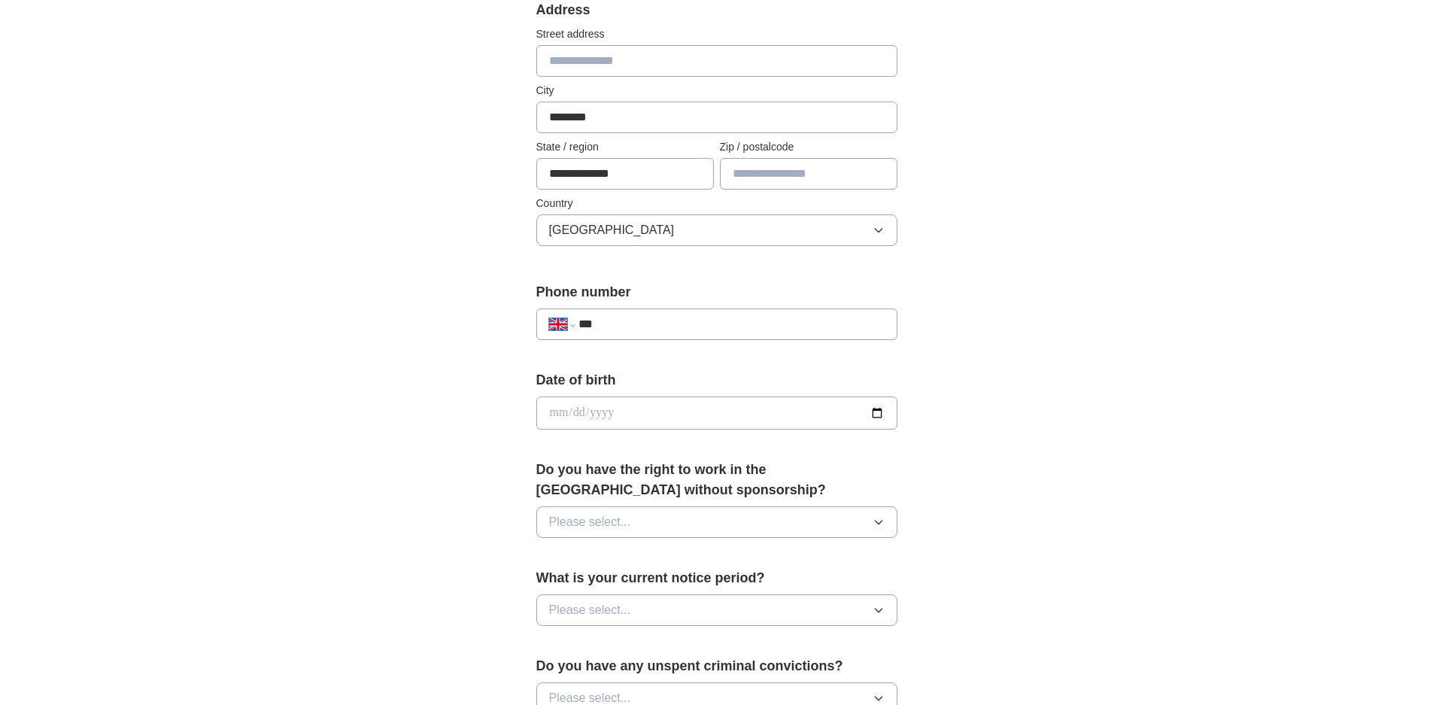
scroll to position [376, 0]
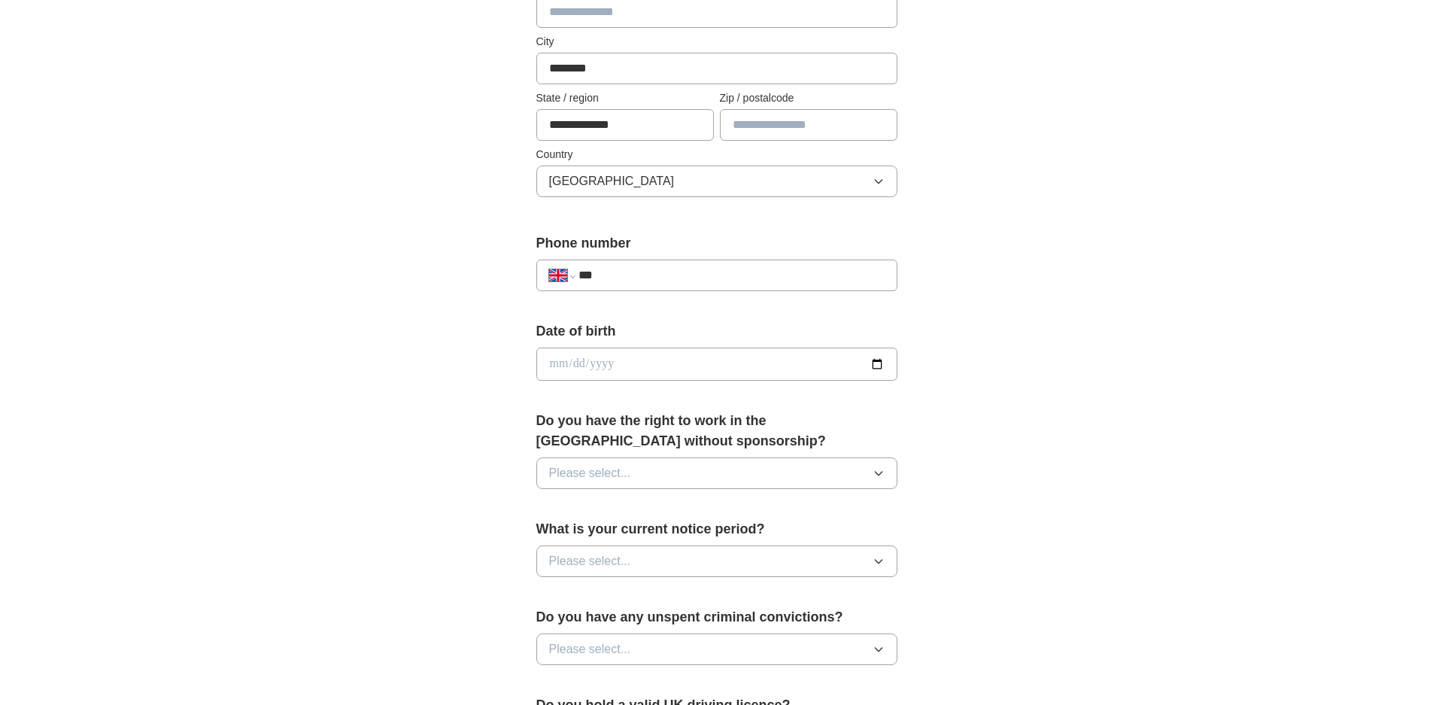
click at [733, 270] on input "***" at bounding box center [731, 275] width 305 height 18
type input "**"
select select "**"
type input "**********"
select select "**"
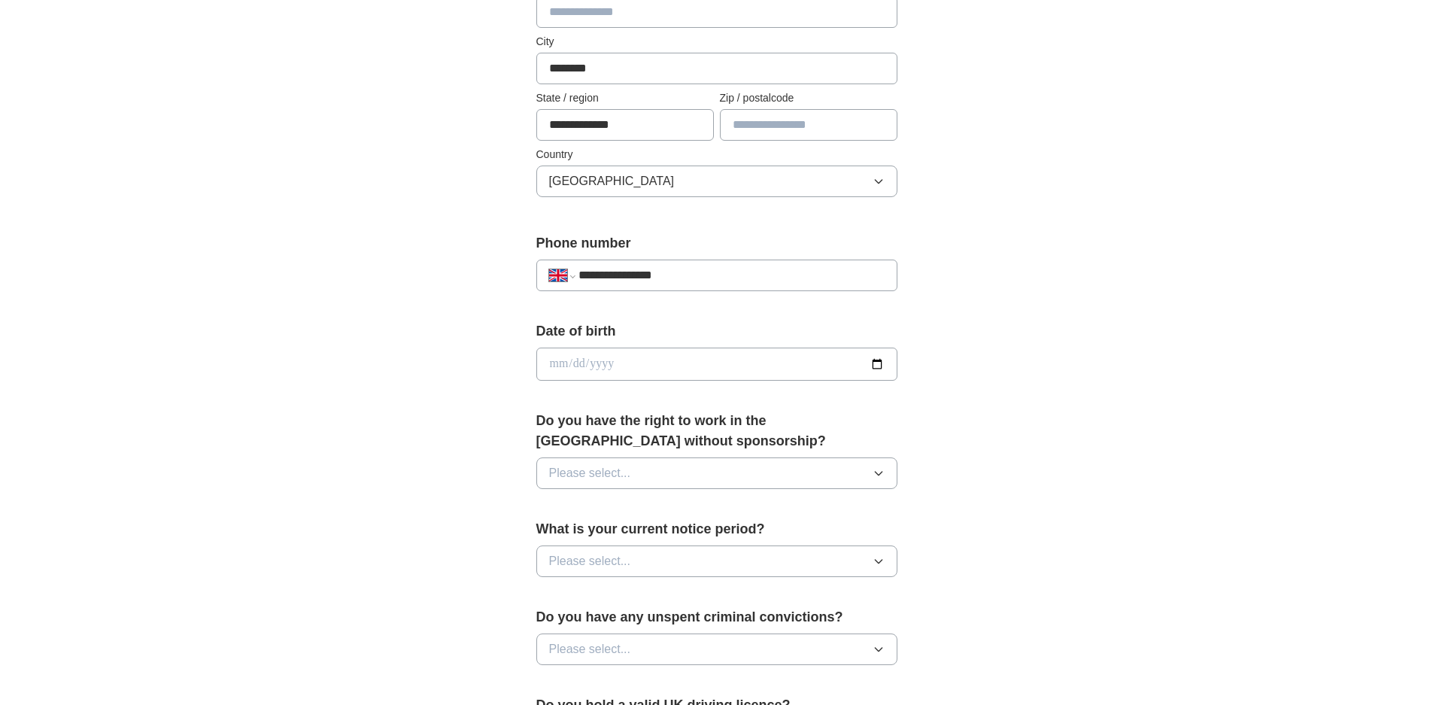
type input "**********"
click at [654, 361] on input "date" at bounding box center [716, 364] width 361 height 33
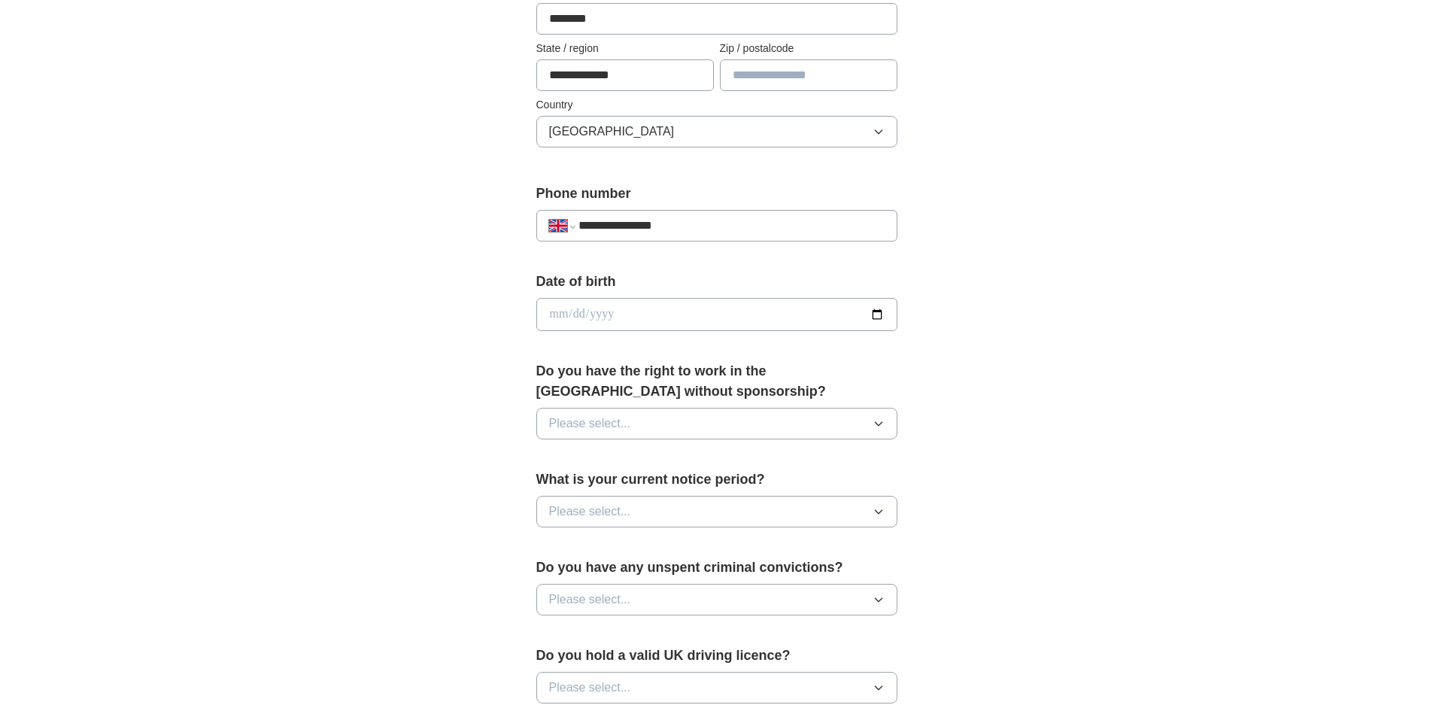
scroll to position [451, 0]
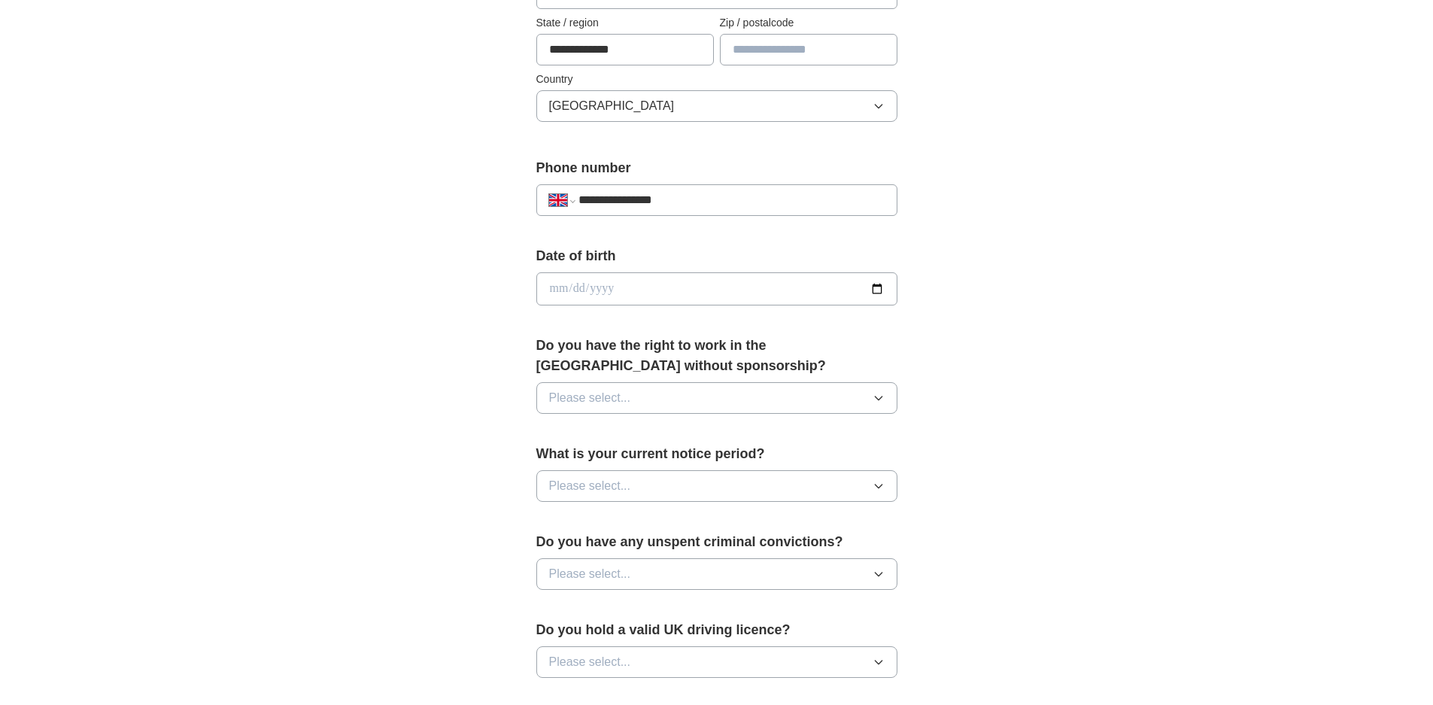
click at [669, 393] on button "Please select..." at bounding box center [716, 398] width 361 height 32
click at [630, 431] on div "Yes" at bounding box center [717, 433] width 336 height 18
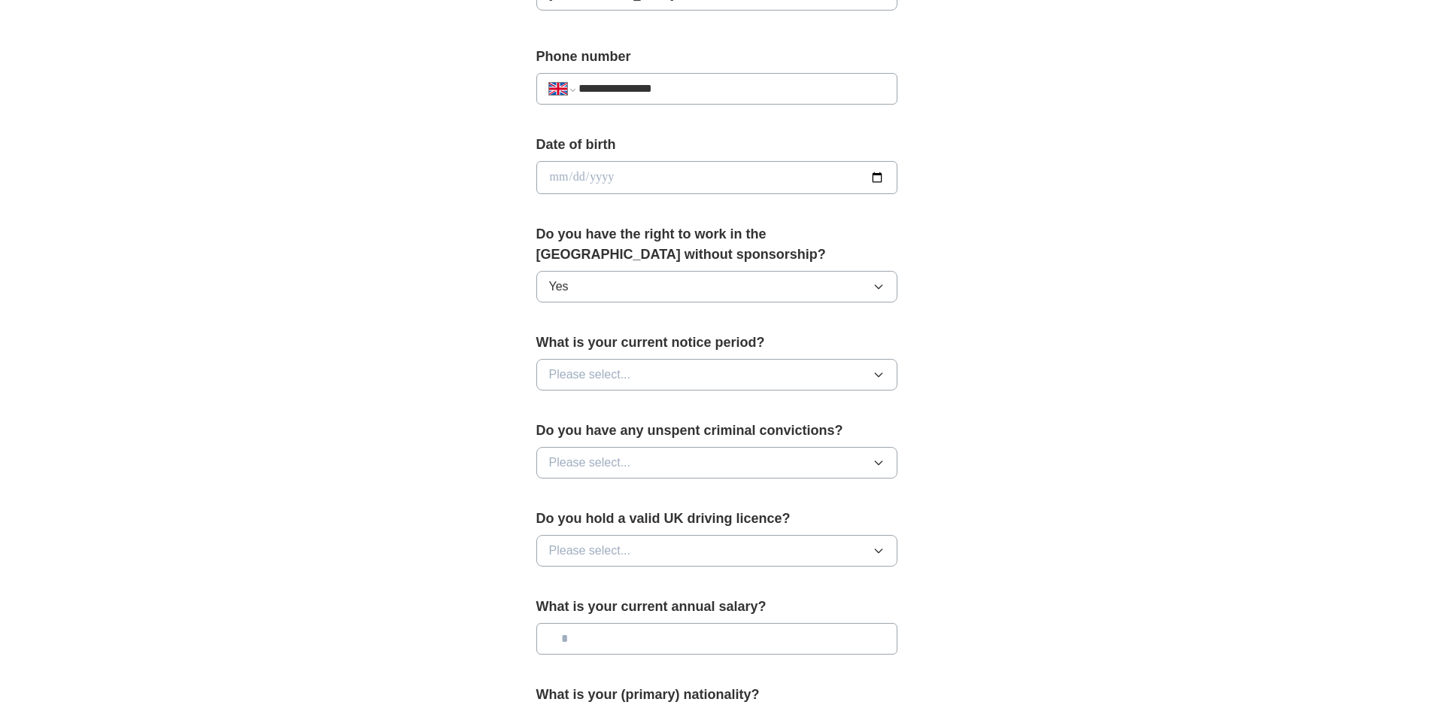
scroll to position [602, 0]
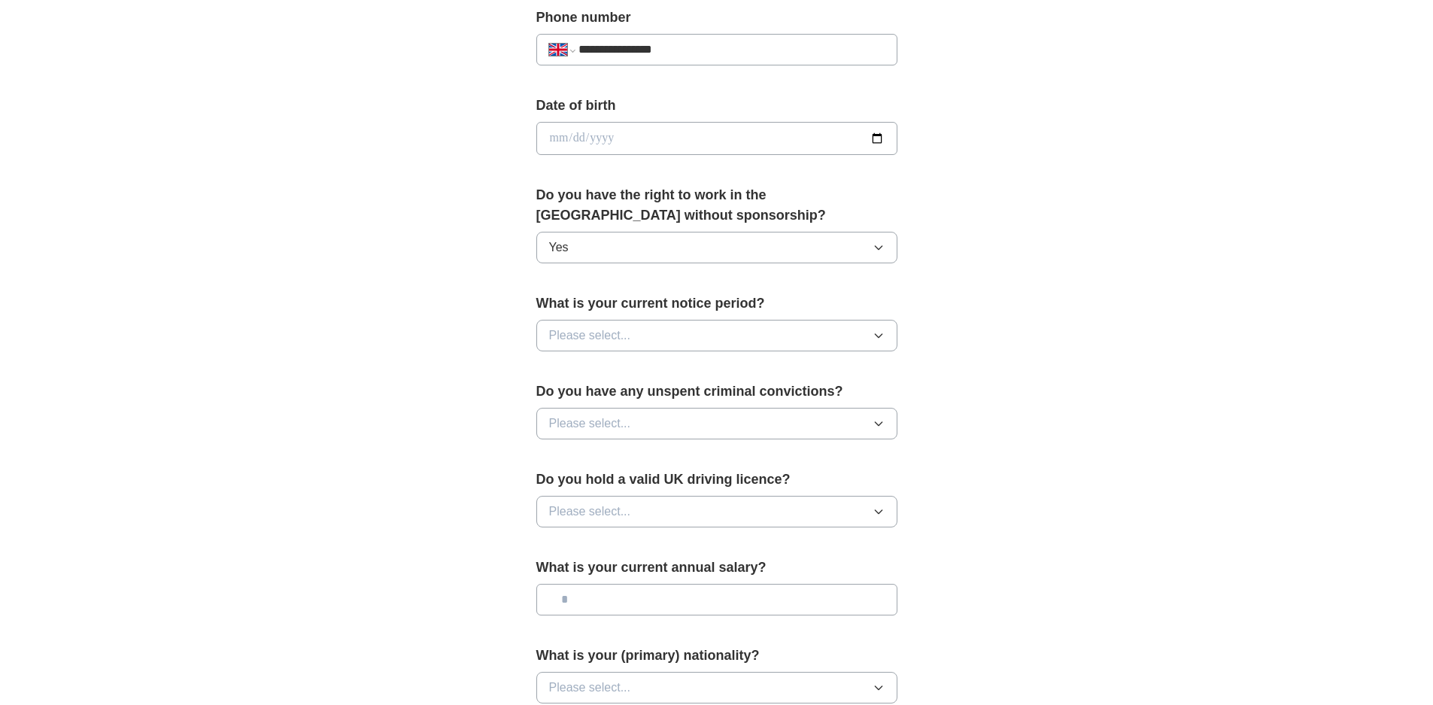
click at [650, 333] on button "Please select..." at bounding box center [716, 336] width 361 height 32
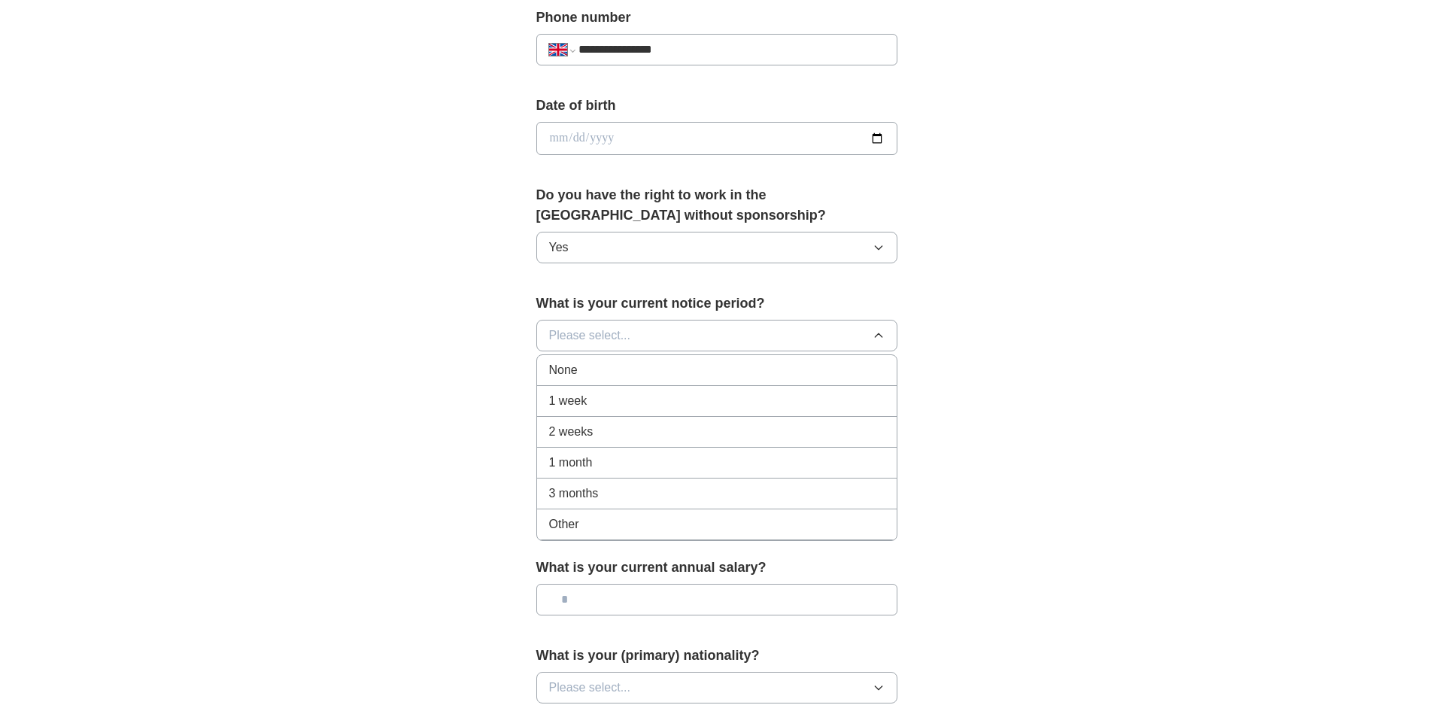
click at [590, 366] on div "None" at bounding box center [717, 370] width 336 height 18
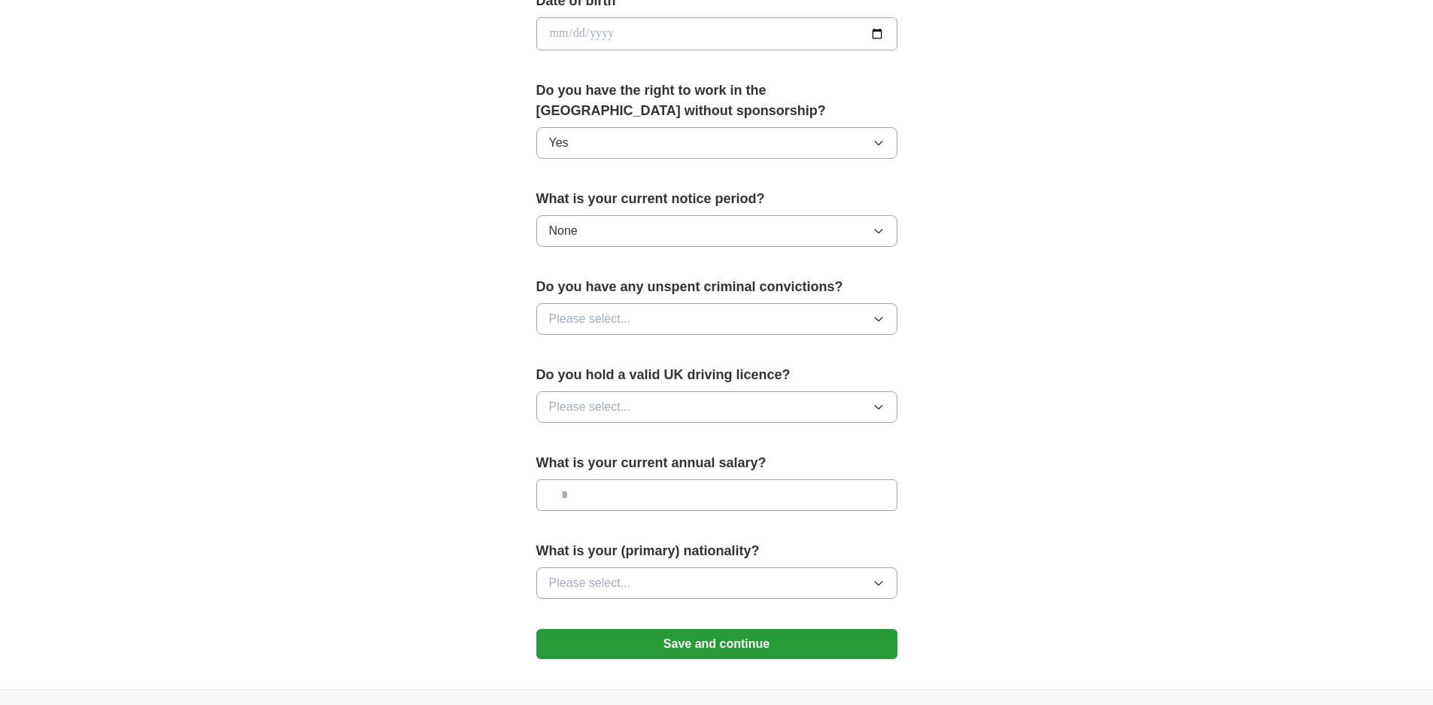
scroll to position [752, 0]
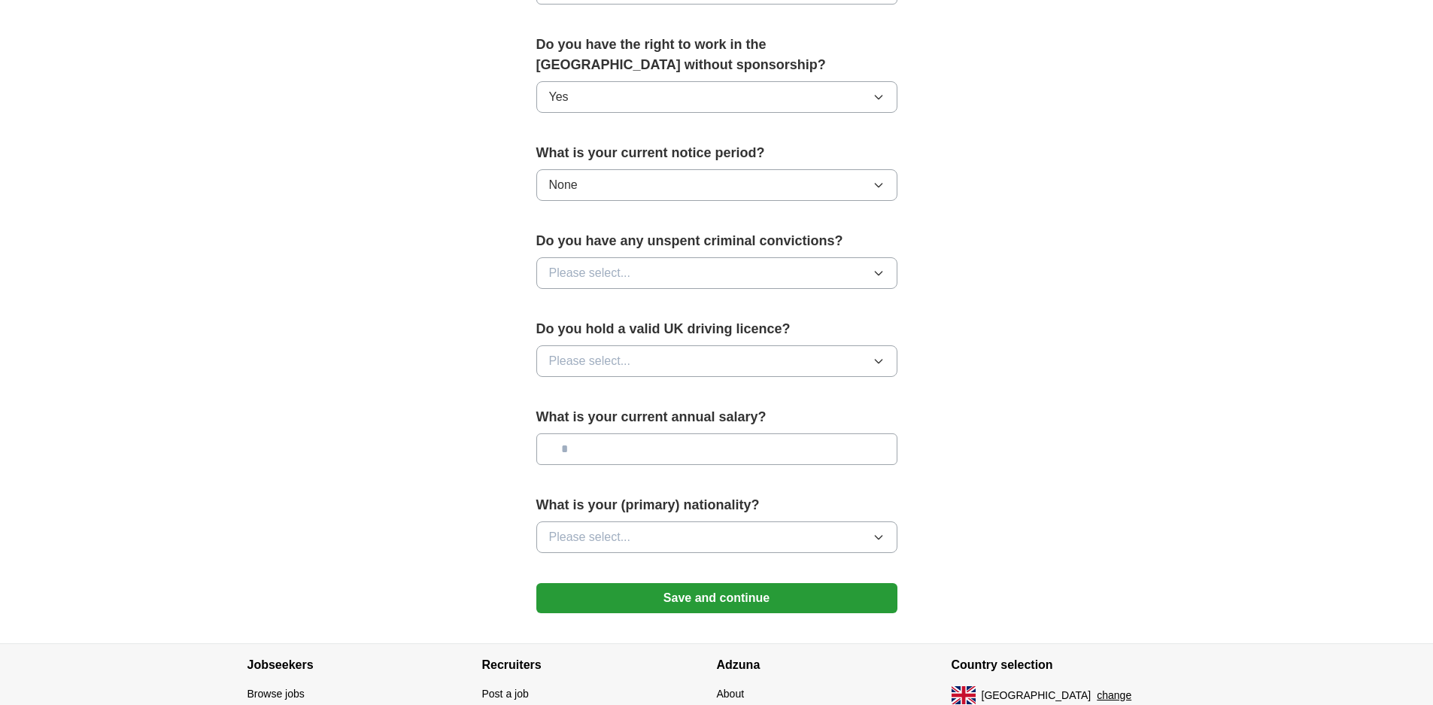
click at [631, 279] on button "Please select..." at bounding box center [716, 273] width 361 height 32
click at [604, 339] on div "No" at bounding box center [717, 339] width 336 height 18
click at [627, 372] on button "Please select..." at bounding box center [716, 361] width 361 height 32
click at [598, 392] on div "Yes" at bounding box center [717, 396] width 336 height 18
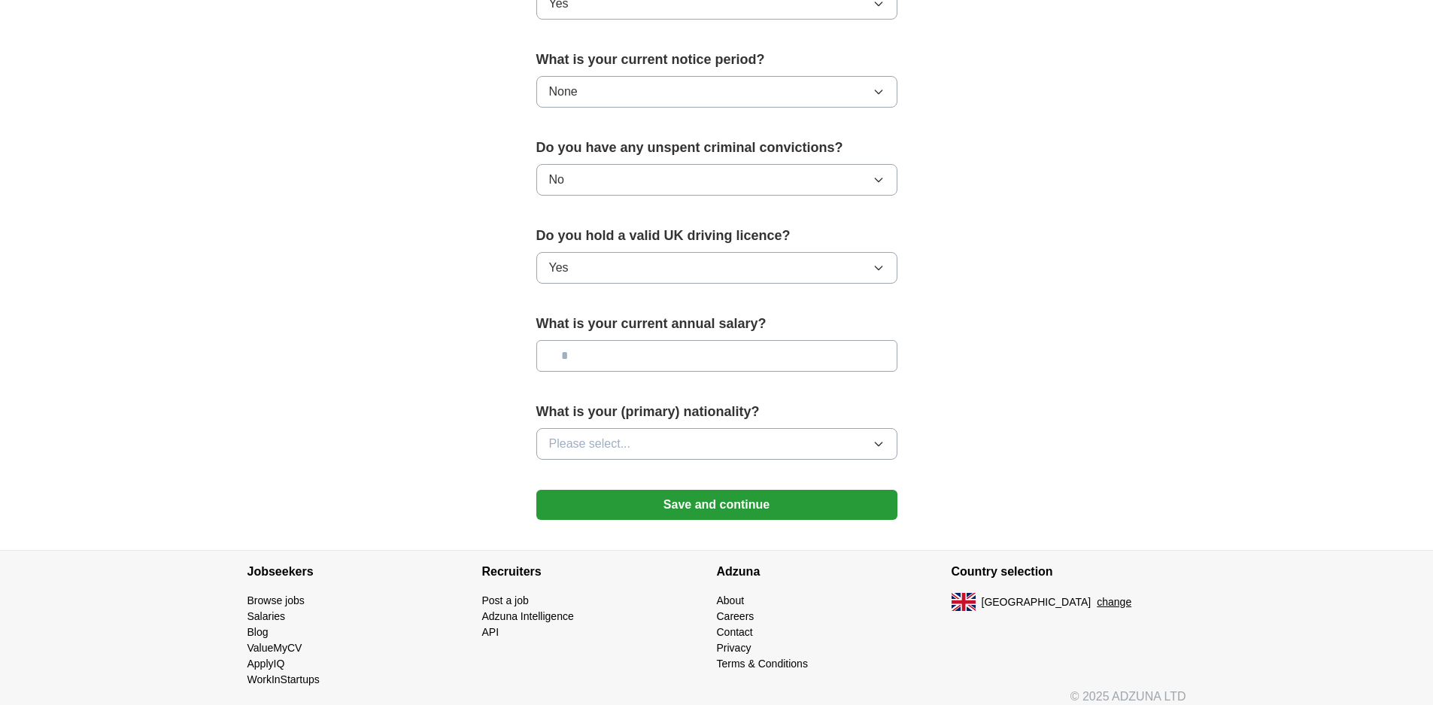
scroll to position [859, 0]
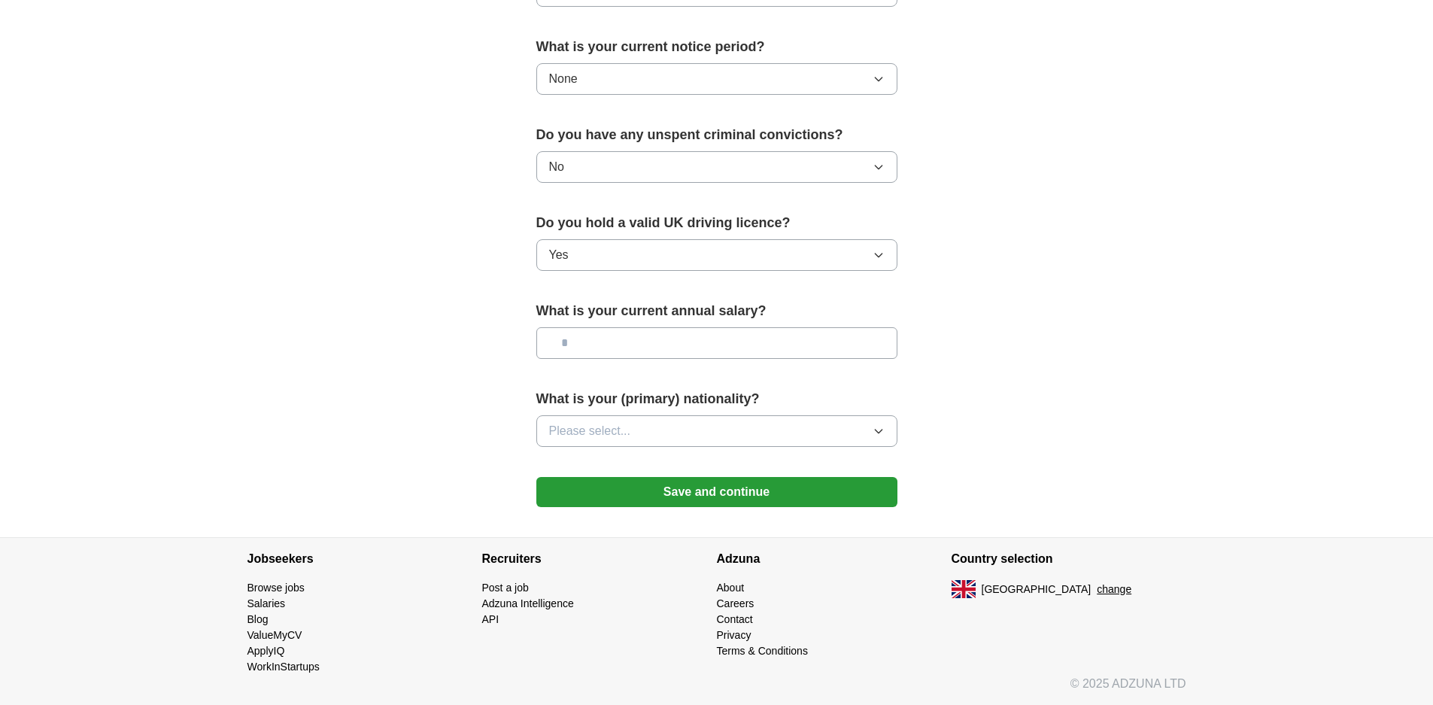
click at [597, 339] on input "text" at bounding box center [716, 343] width 361 height 32
type input "*******"
click at [658, 418] on button "Please select..." at bounding box center [716, 431] width 361 height 32
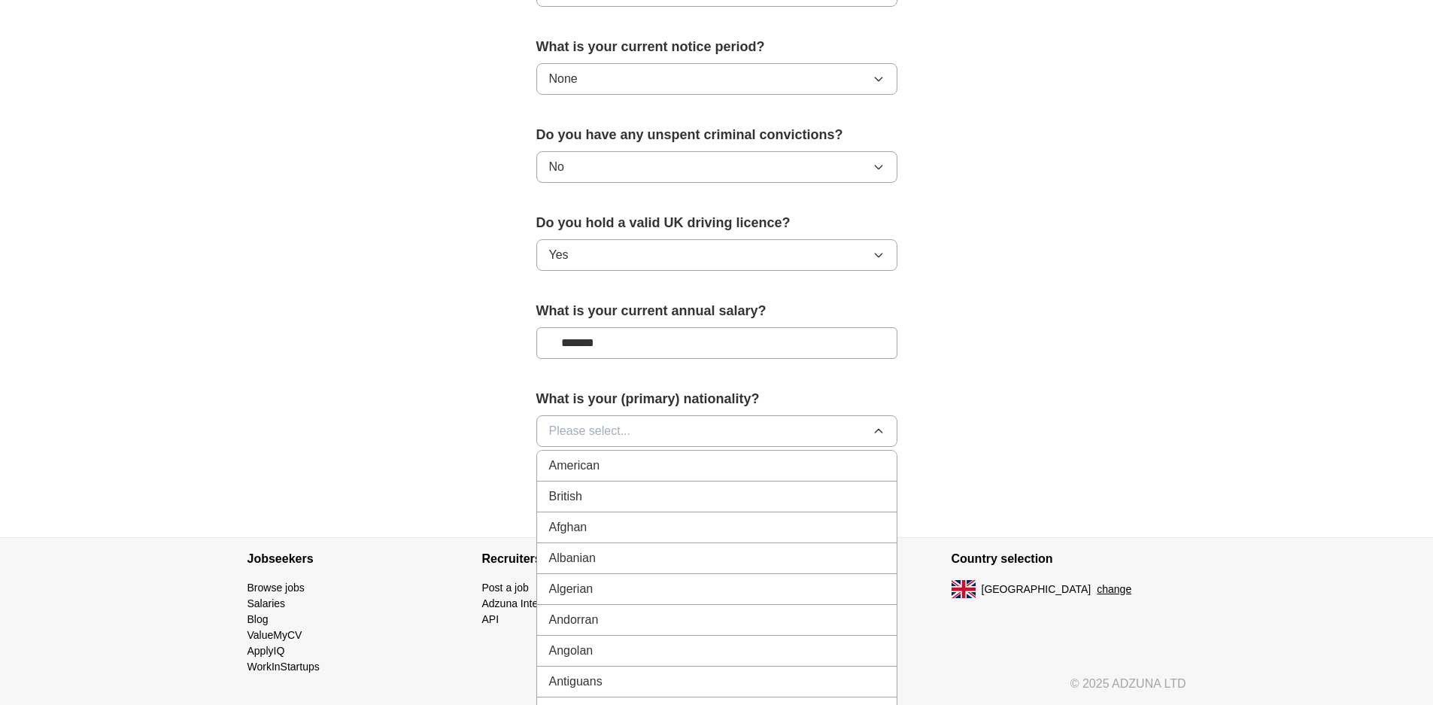
click at [605, 484] on li "British" at bounding box center [717, 497] width 360 height 31
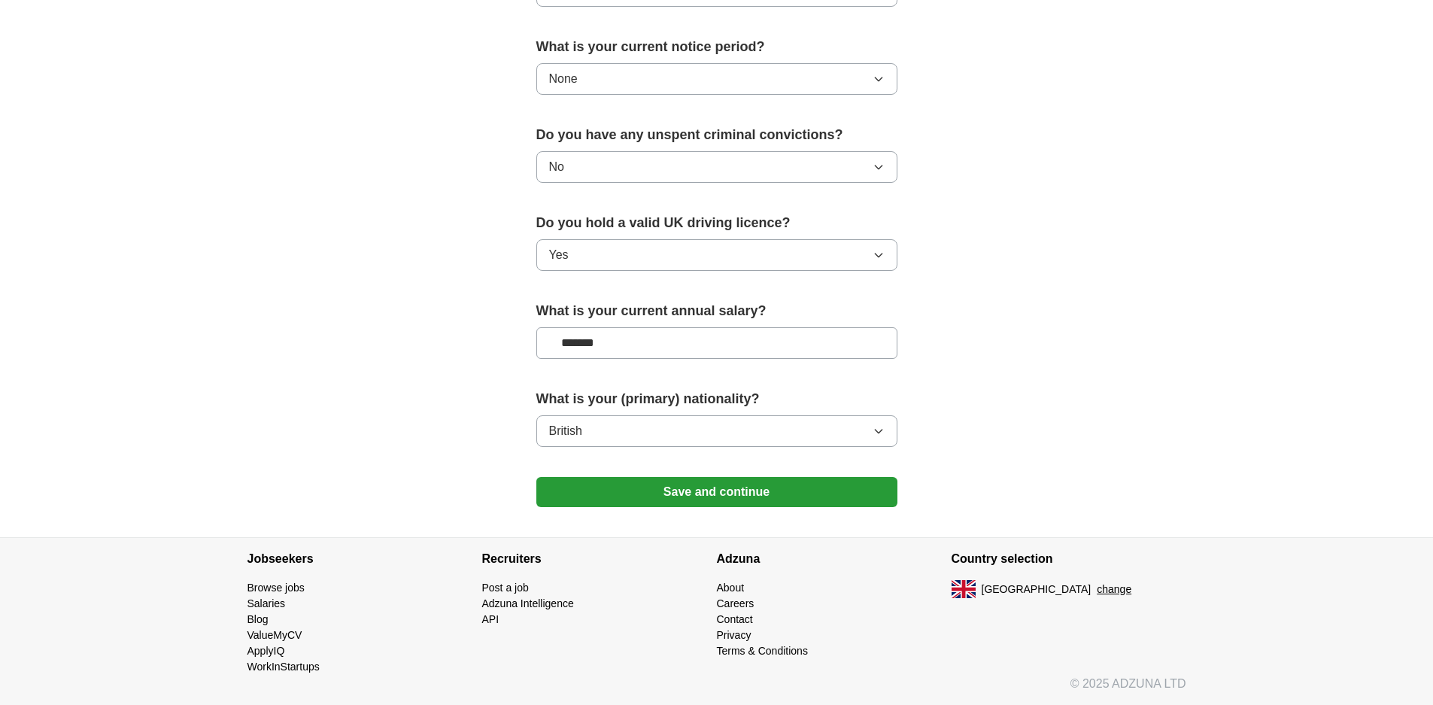
drag, startPoint x: 693, startPoint y: 491, endPoint x: 713, endPoint y: 494, distance: 19.8
click at [694, 491] on button "Save and continue" at bounding box center [716, 492] width 361 height 30
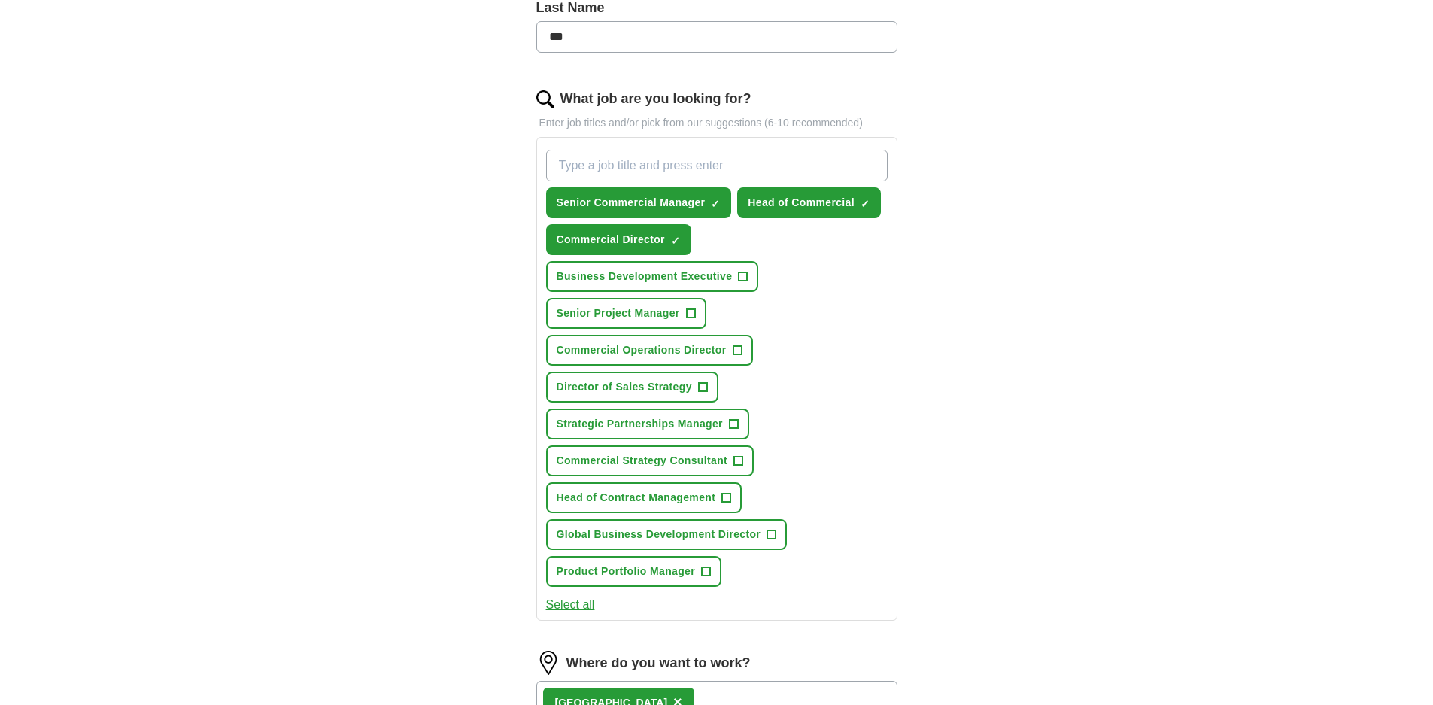
scroll to position [451, 0]
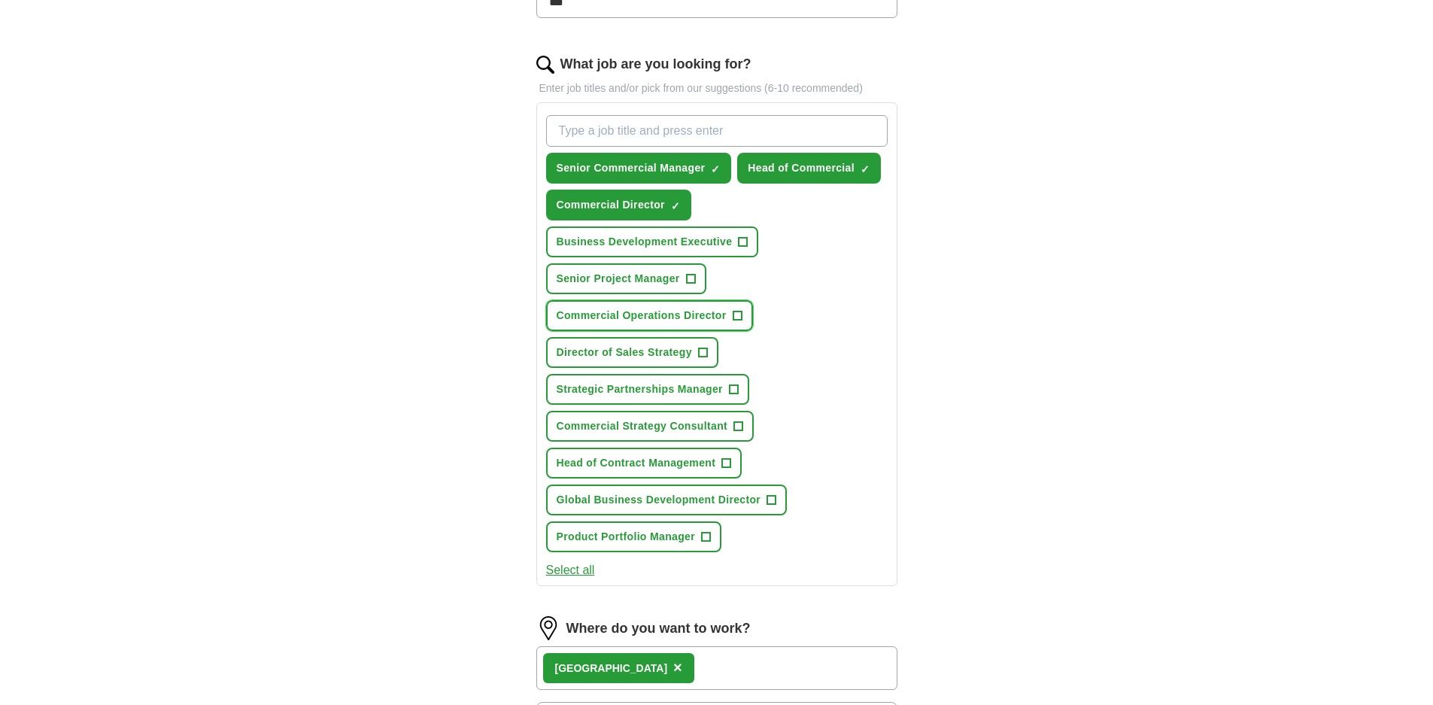
click at [738, 313] on span "+" at bounding box center [737, 316] width 9 height 12
click at [704, 350] on span "+" at bounding box center [702, 353] width 9 height 12
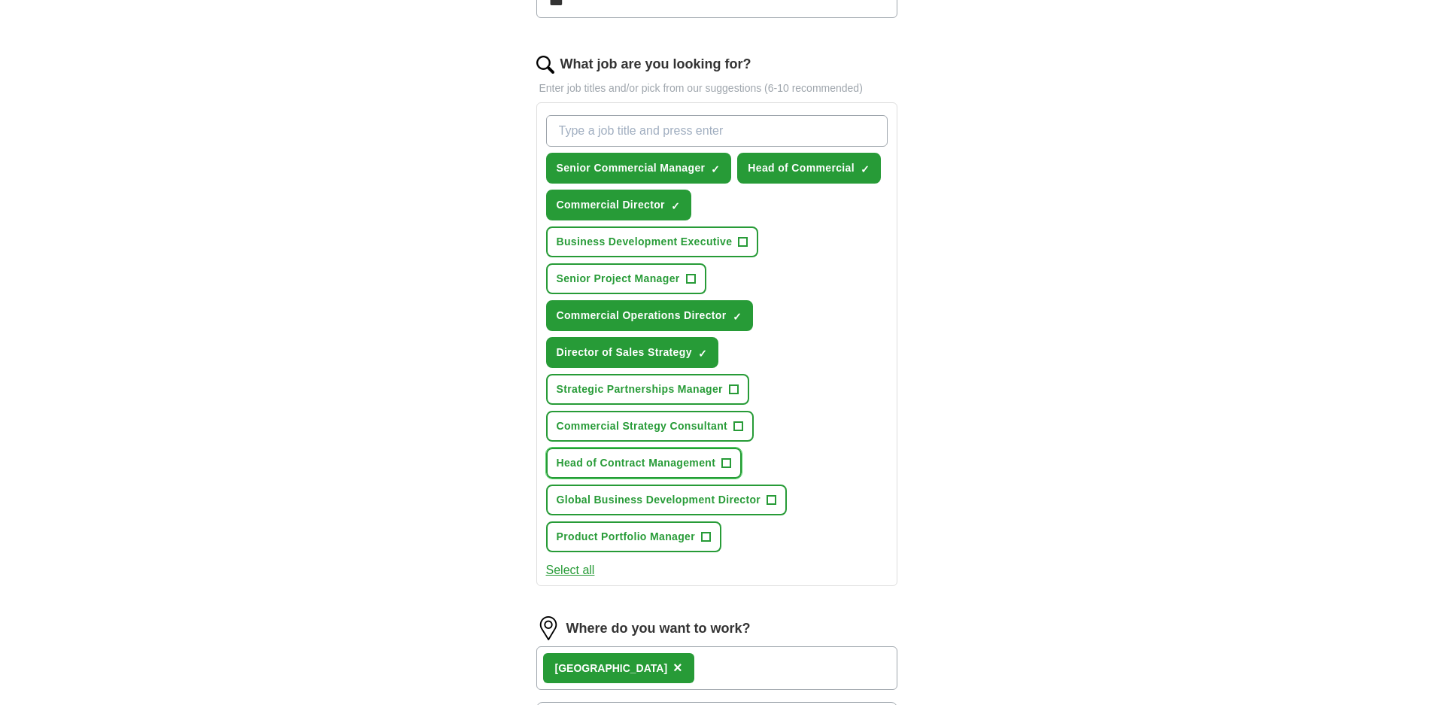
click at [724, 461] on span "+" at bounding box center [726, 463] width 9 height 12
click at [773, 498] on span "+" at bounding box center [771, 500] width 9 height 12
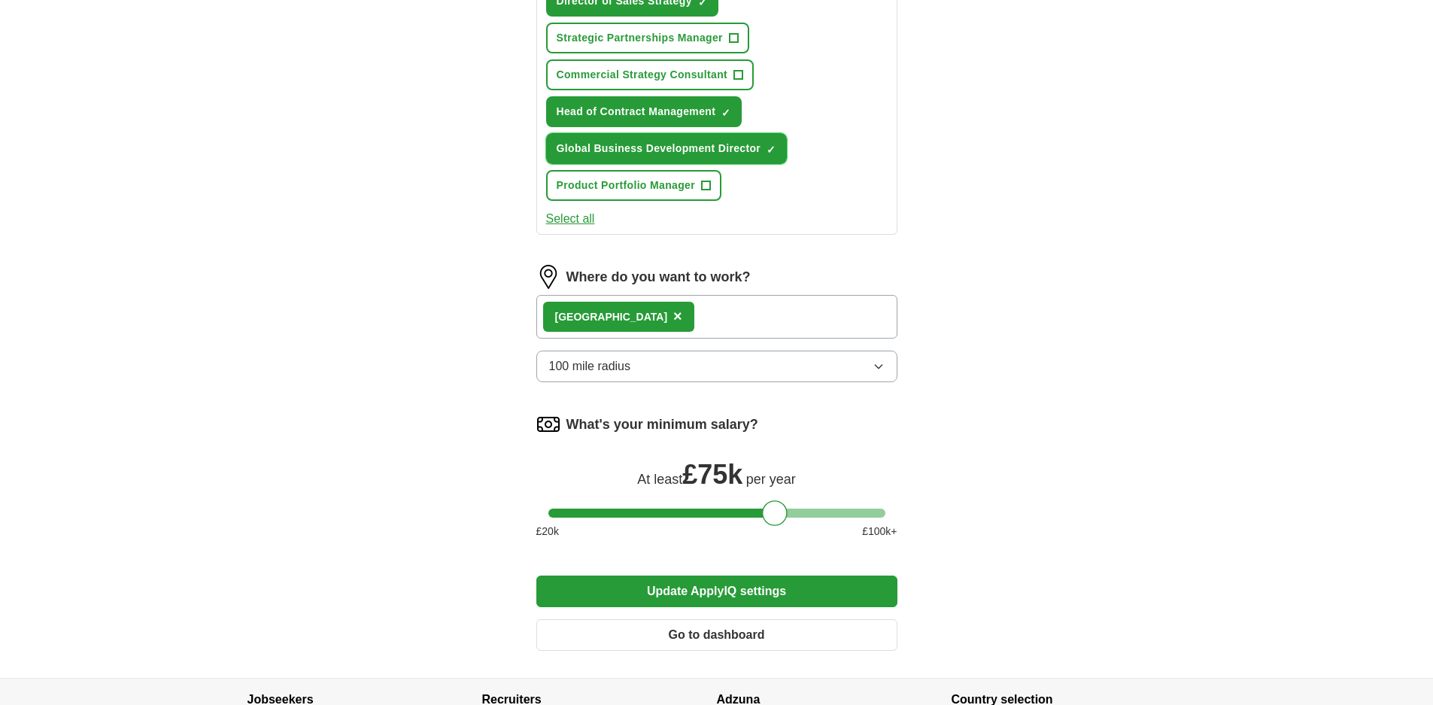
scroll to position [828, 0]
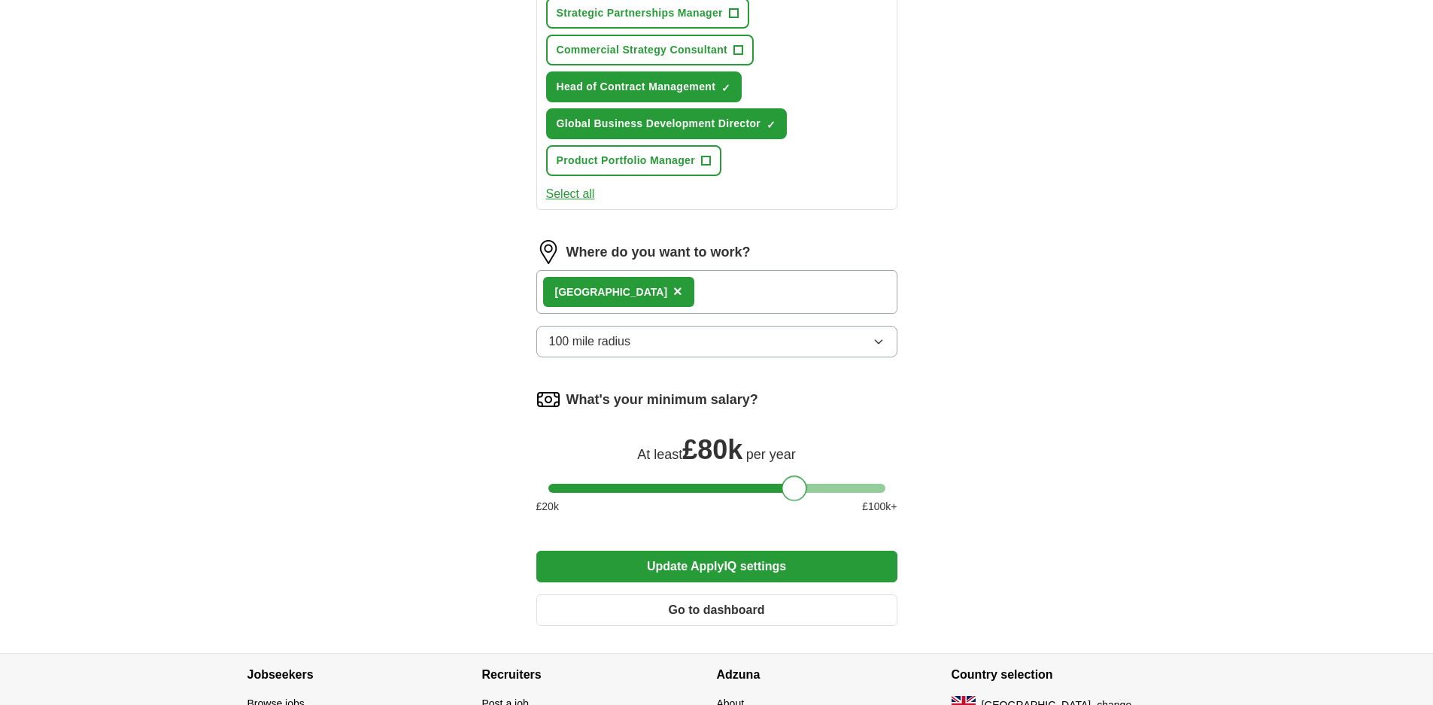
drag, startPoint x: 774, startPoint y: 482, endPoint x: 795, endPoint y: 500, distance: 27.3
click at [795, 500] on div at bounding box center [795, 489] width 26 height 26
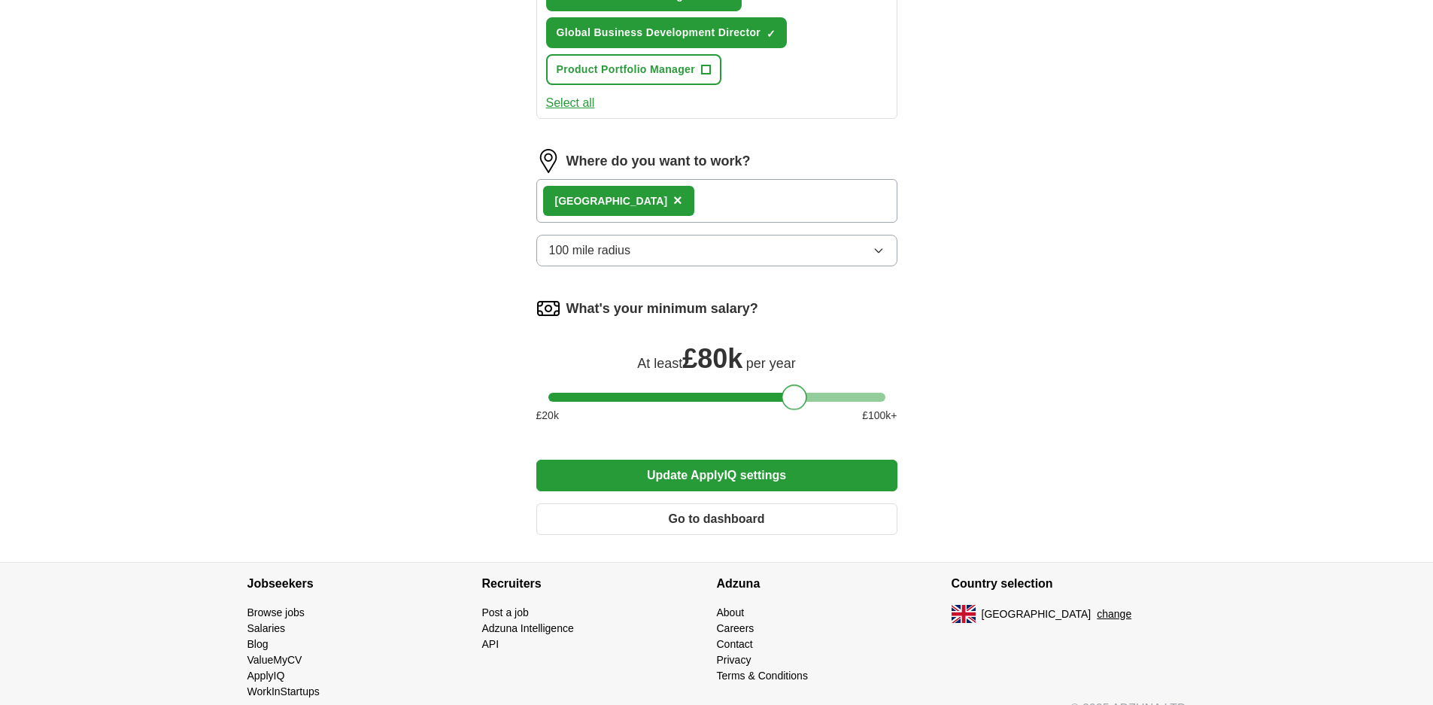
scroll to position [944, 0]
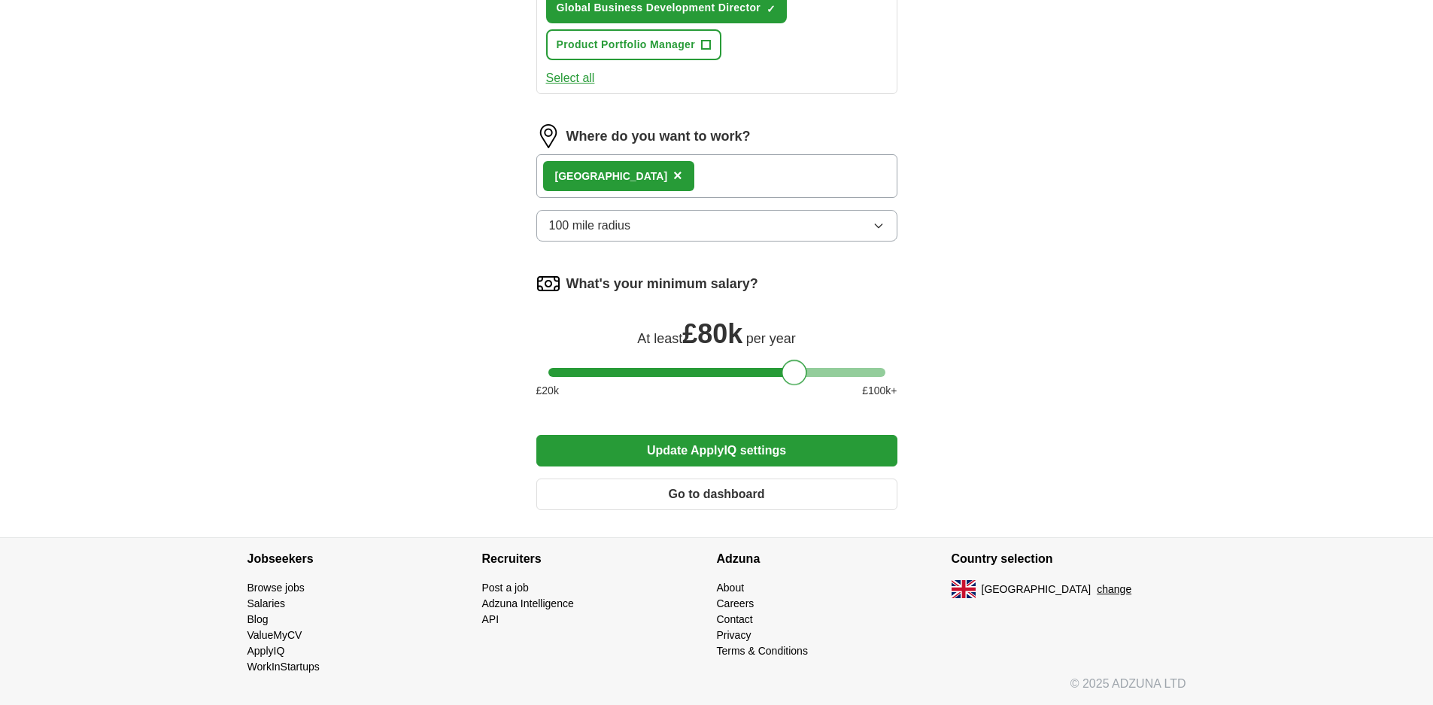
click at [723, 450] on button "Update ApplyIQ settings" at bounding box center [716, 451] width 361 height 32
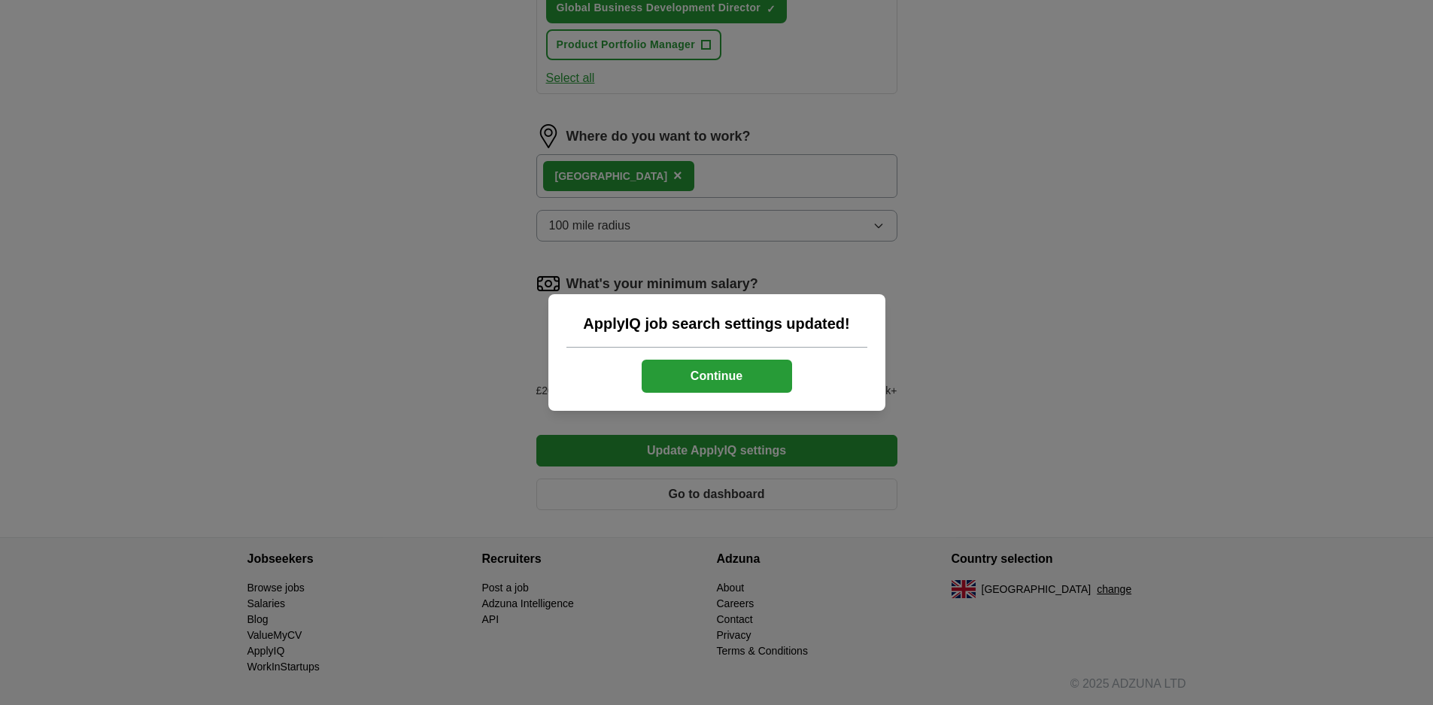
click at [705, 374] on button "Continue" at bounding box center [717, 376] width 150 height 33
